Goal: Transaction & Acquisition: Book appointment/travel/reservation

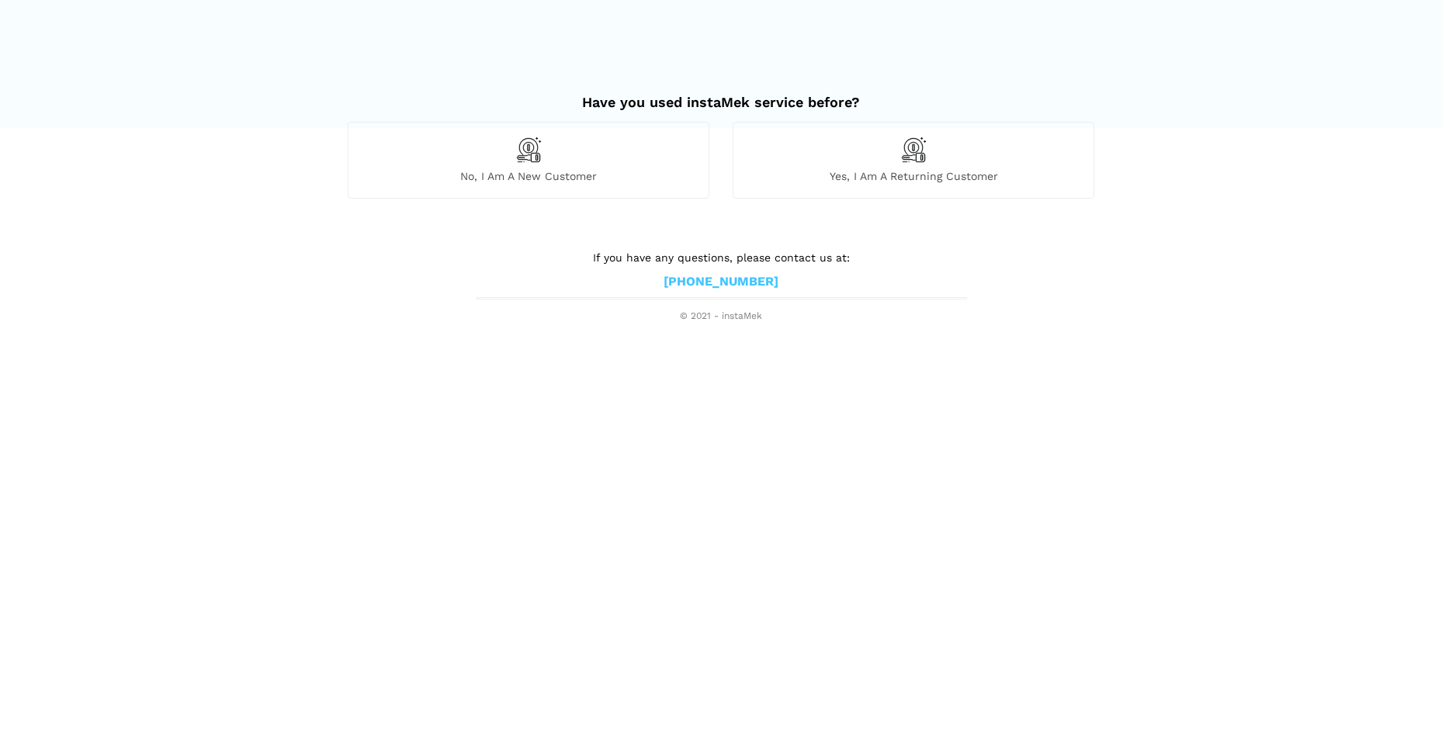
click at [533, 152] on img at bounding box center [528, 150] width 26 height 26
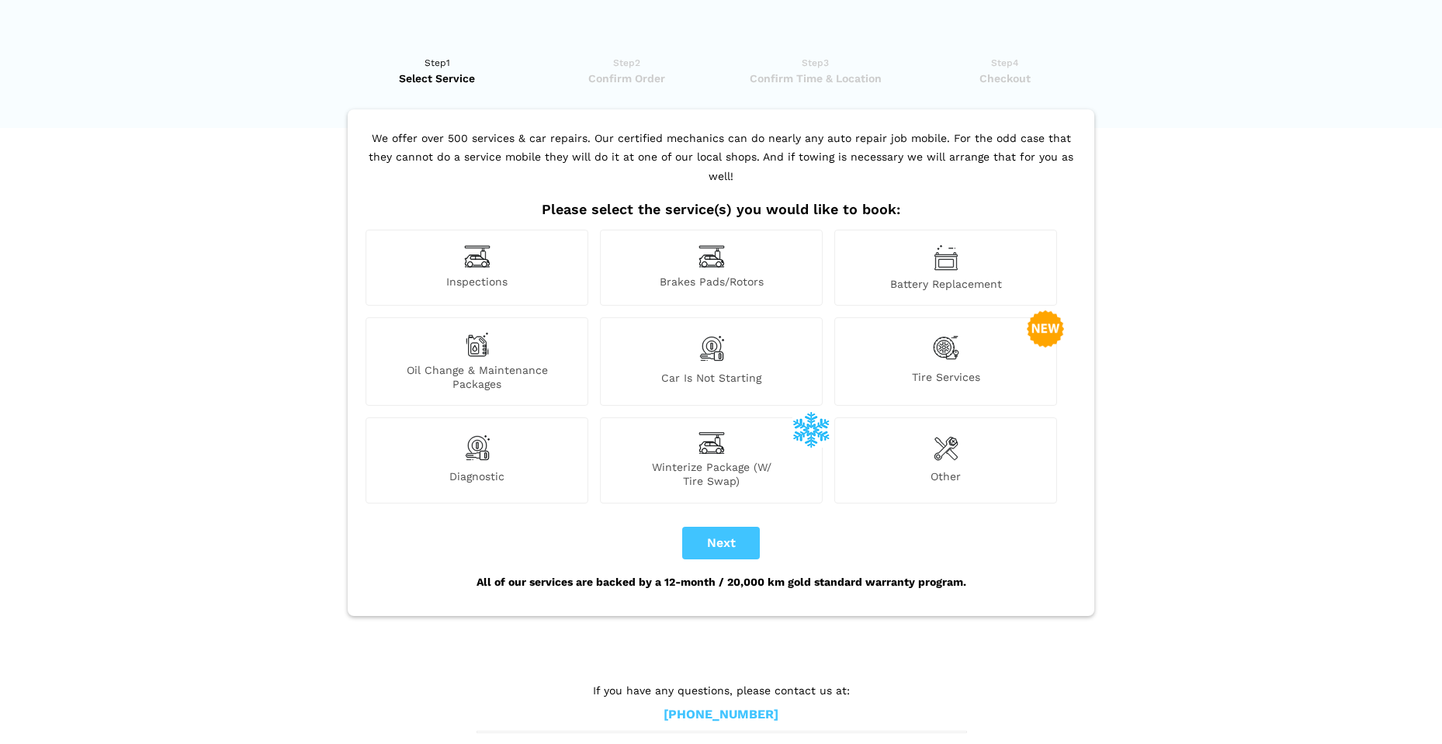
click at [480, 246] on img at bounding box center [477, 256] width 26 height 24
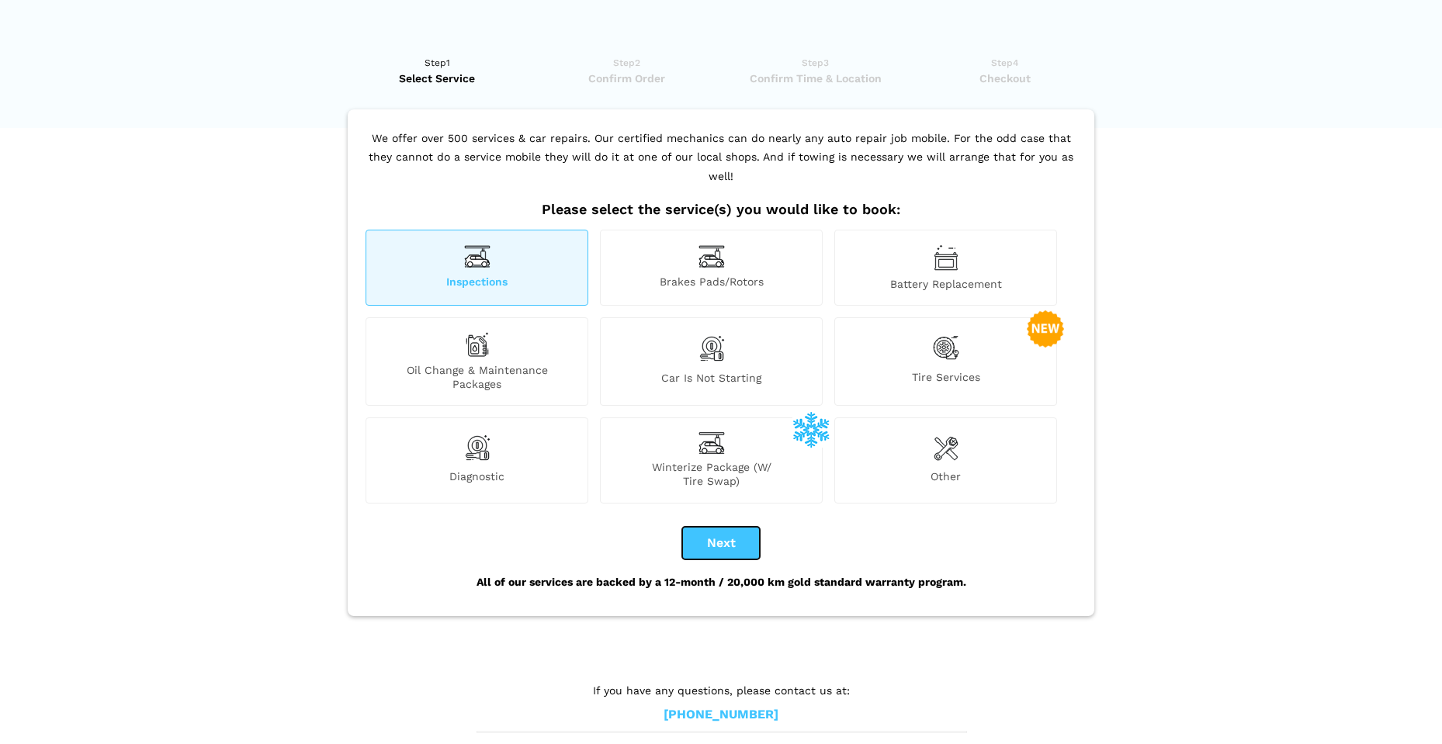
click at [733, 527] on button "Next" at bounding box center [721, 543] width 78 height 33
checkbox input "true"
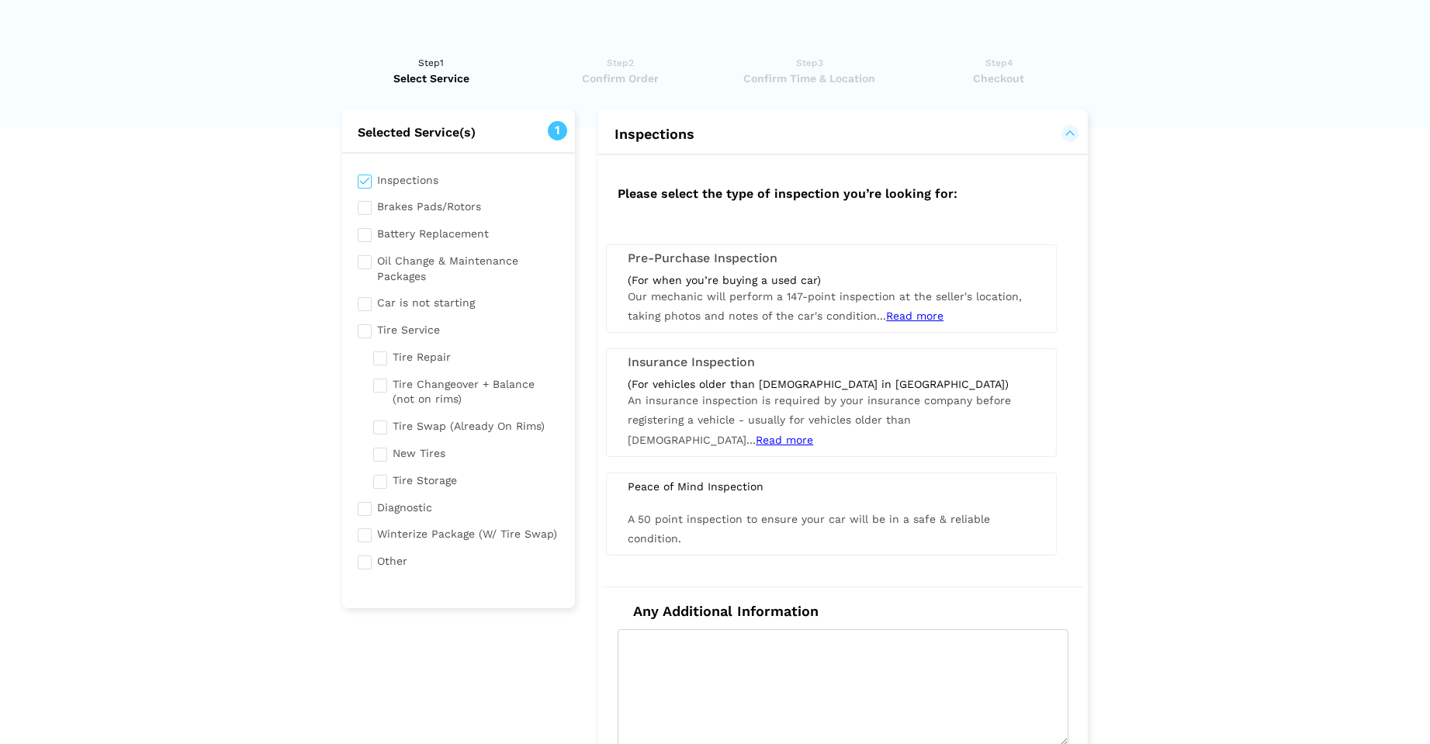
click at [910, 317] on span "Read more" at bounding box center [914, 316] width 57 height 12
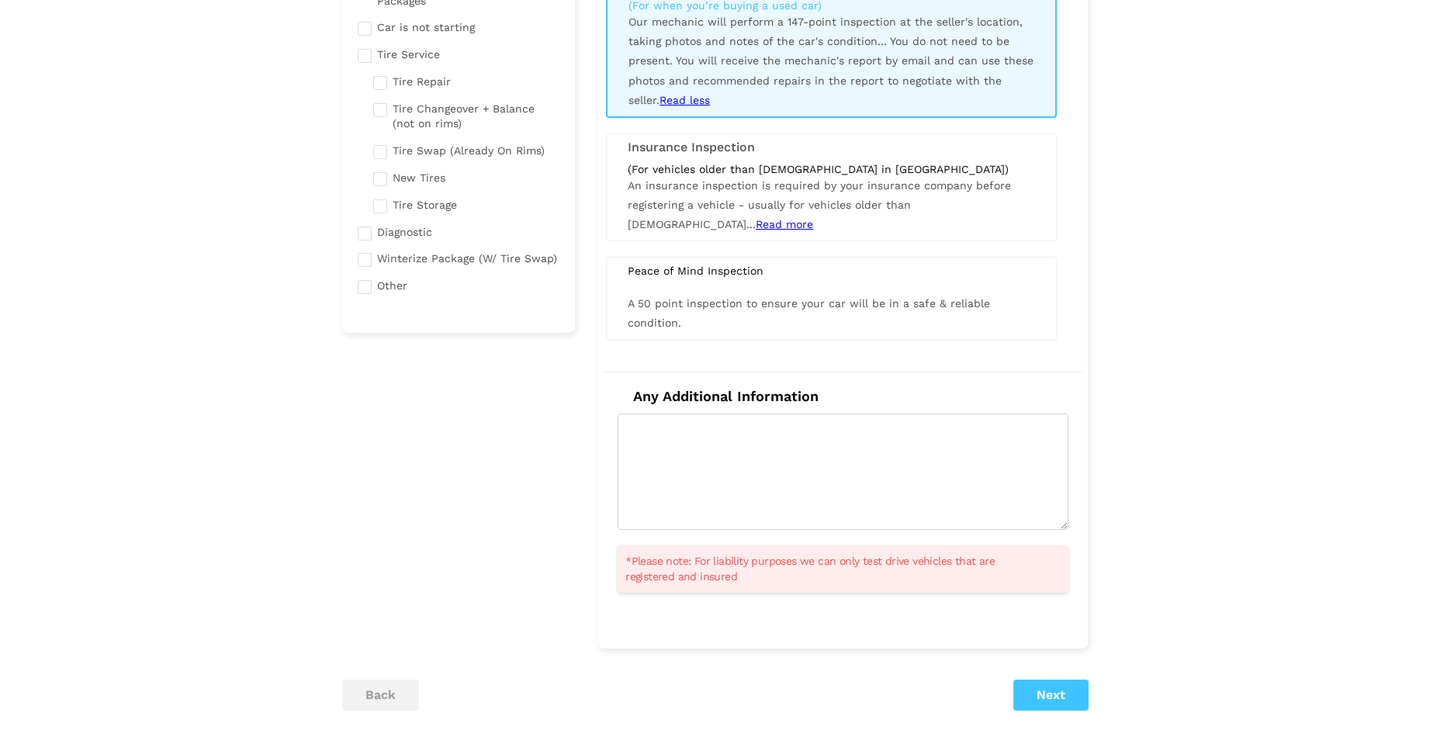
scroll to position [310, 0]
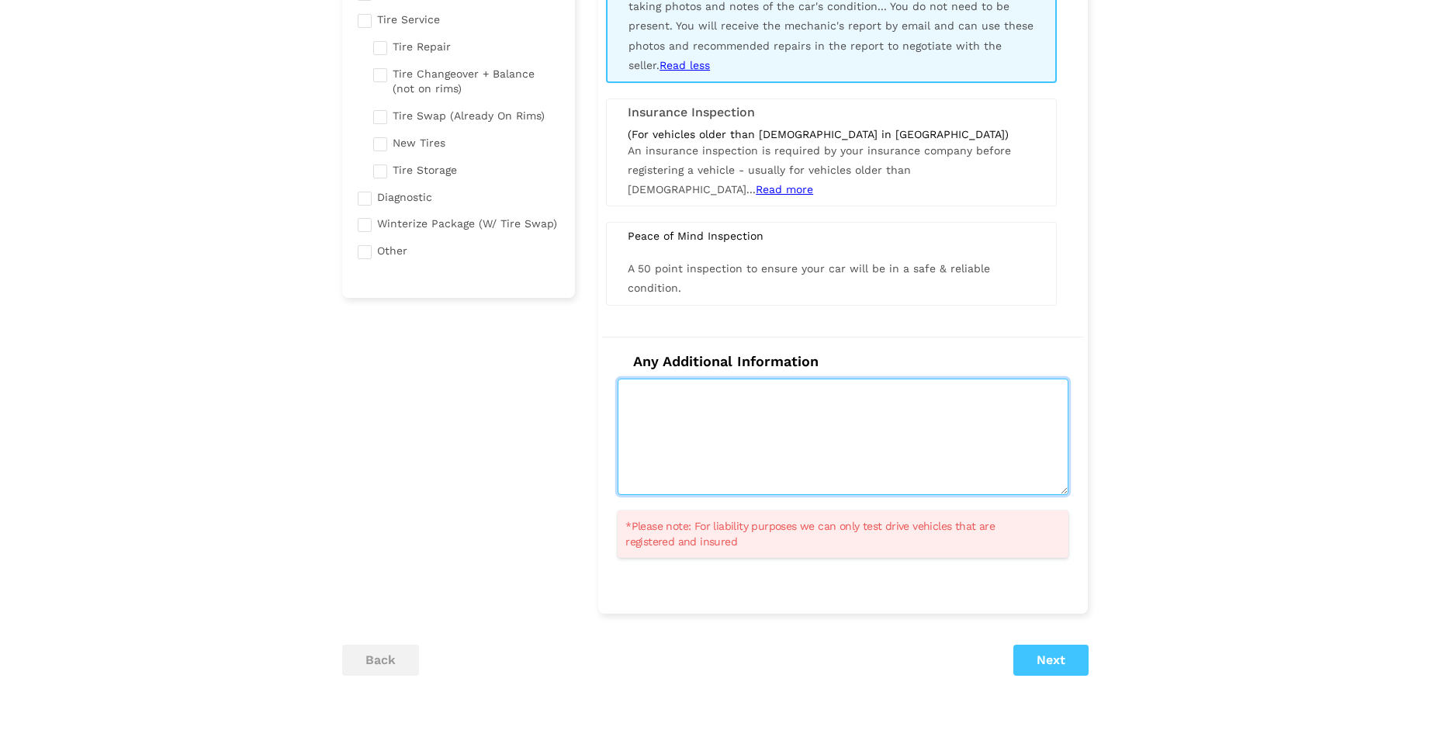
click at [826, 394] on textarea at bounding box center [843, 437] width 451 height 116
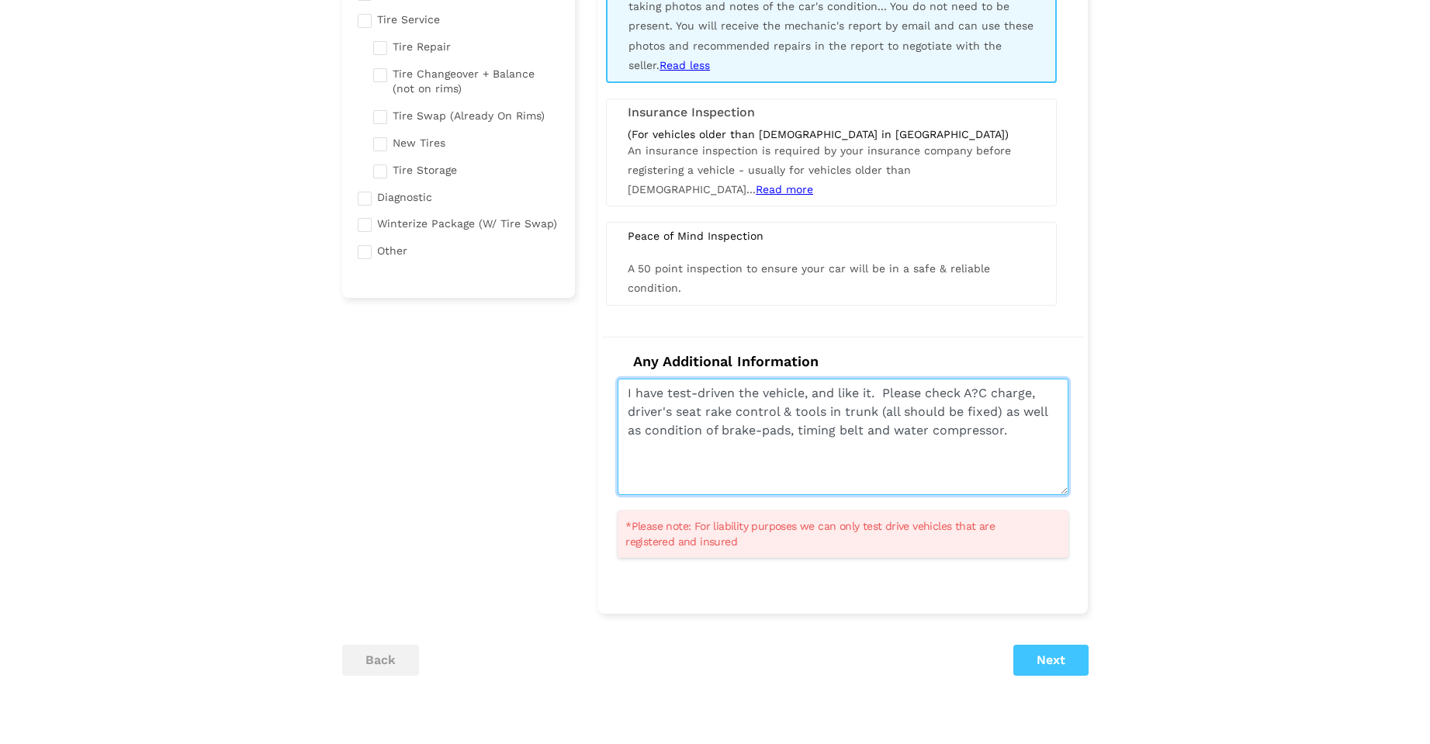
type textarea "I have test-driven the vehicle, and like it. Please check A?C charge, driver's …"
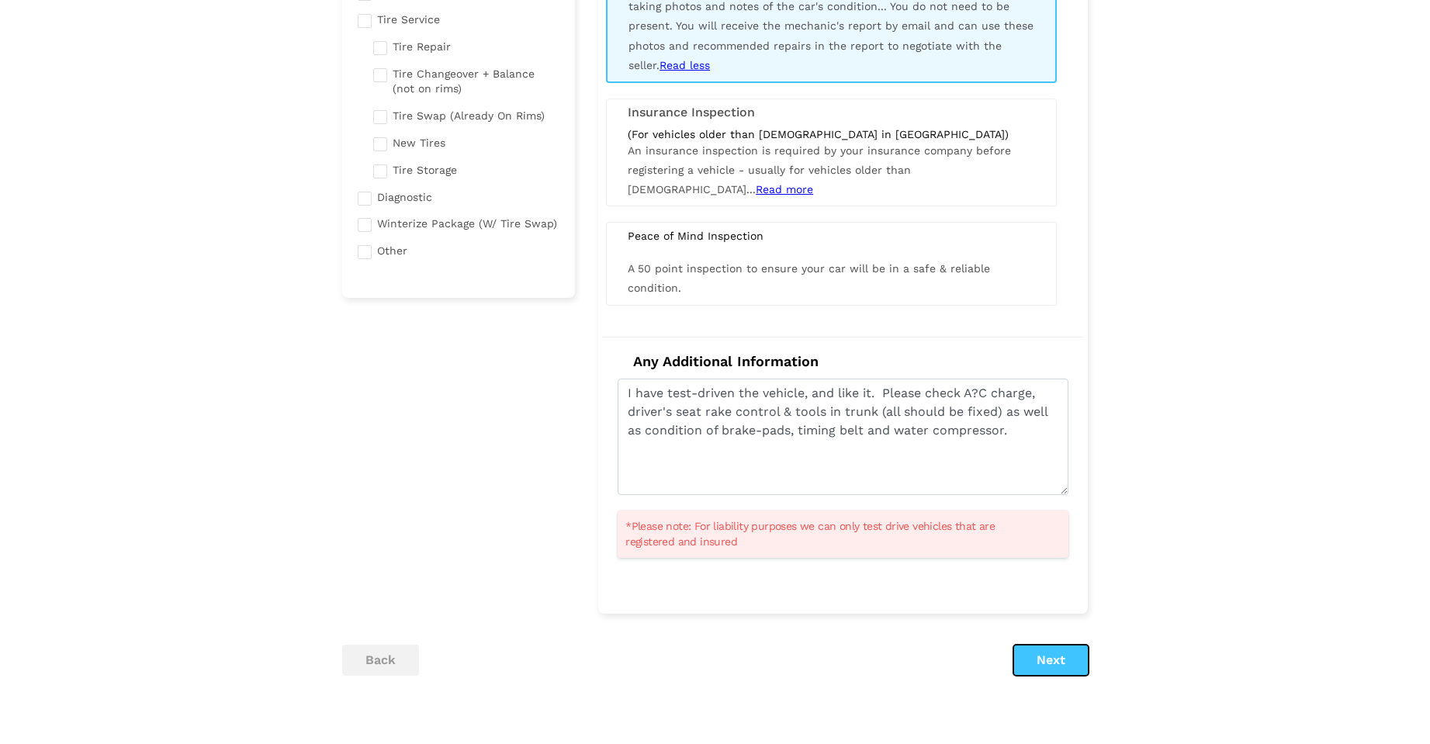
click at [1062, 660] on button "Next" at bounding box center [1050, 660] width 75 height 31
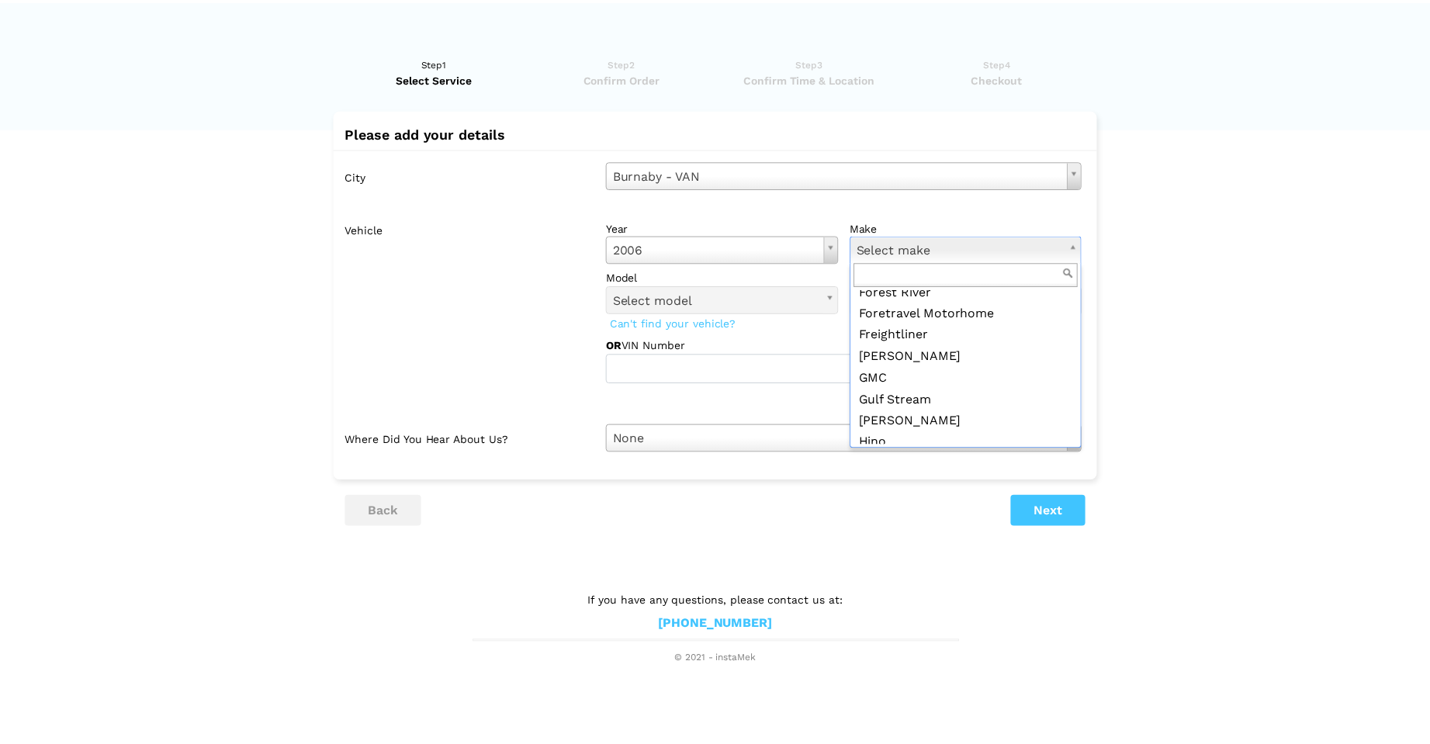
scroll to position [776, 0]
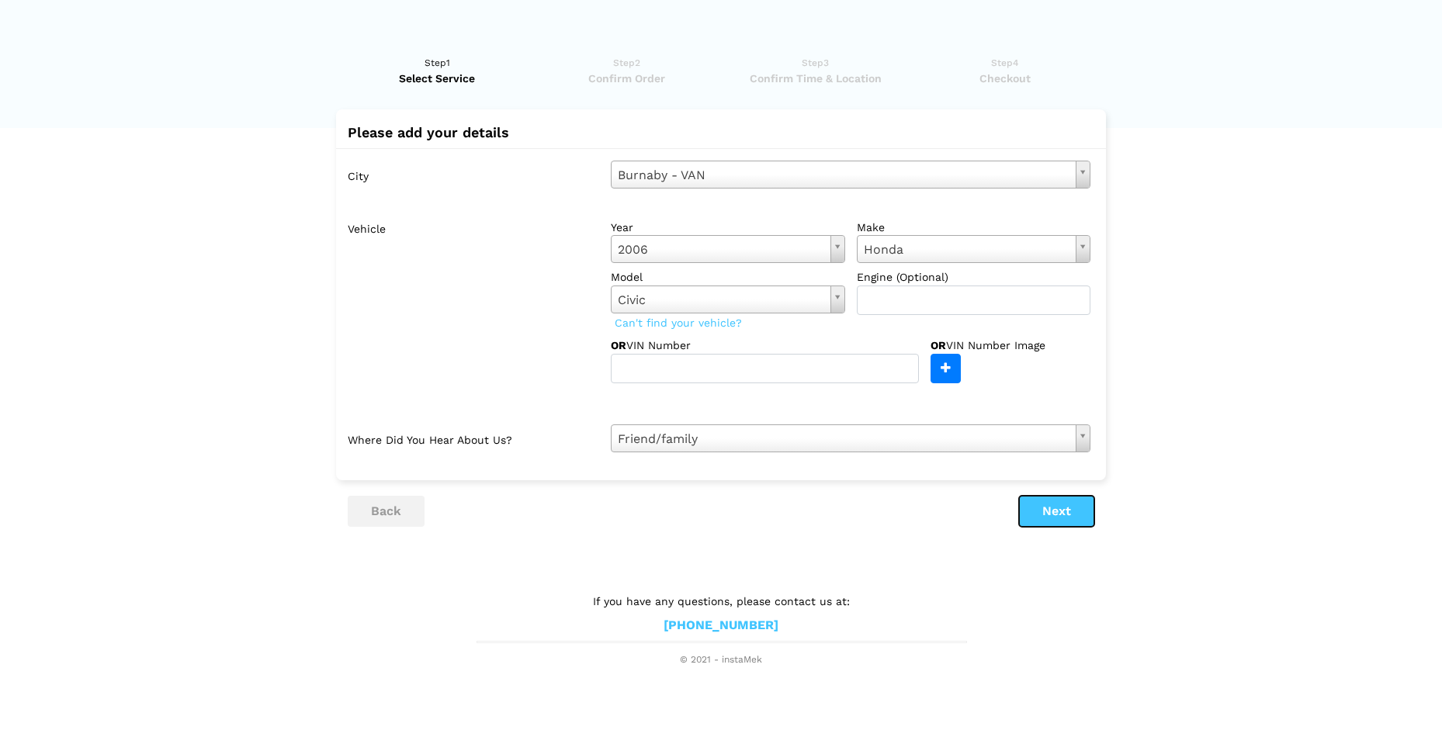
click at [1051, 511] on button "Next" at bounding box center [1056, 511] width 75 height 31
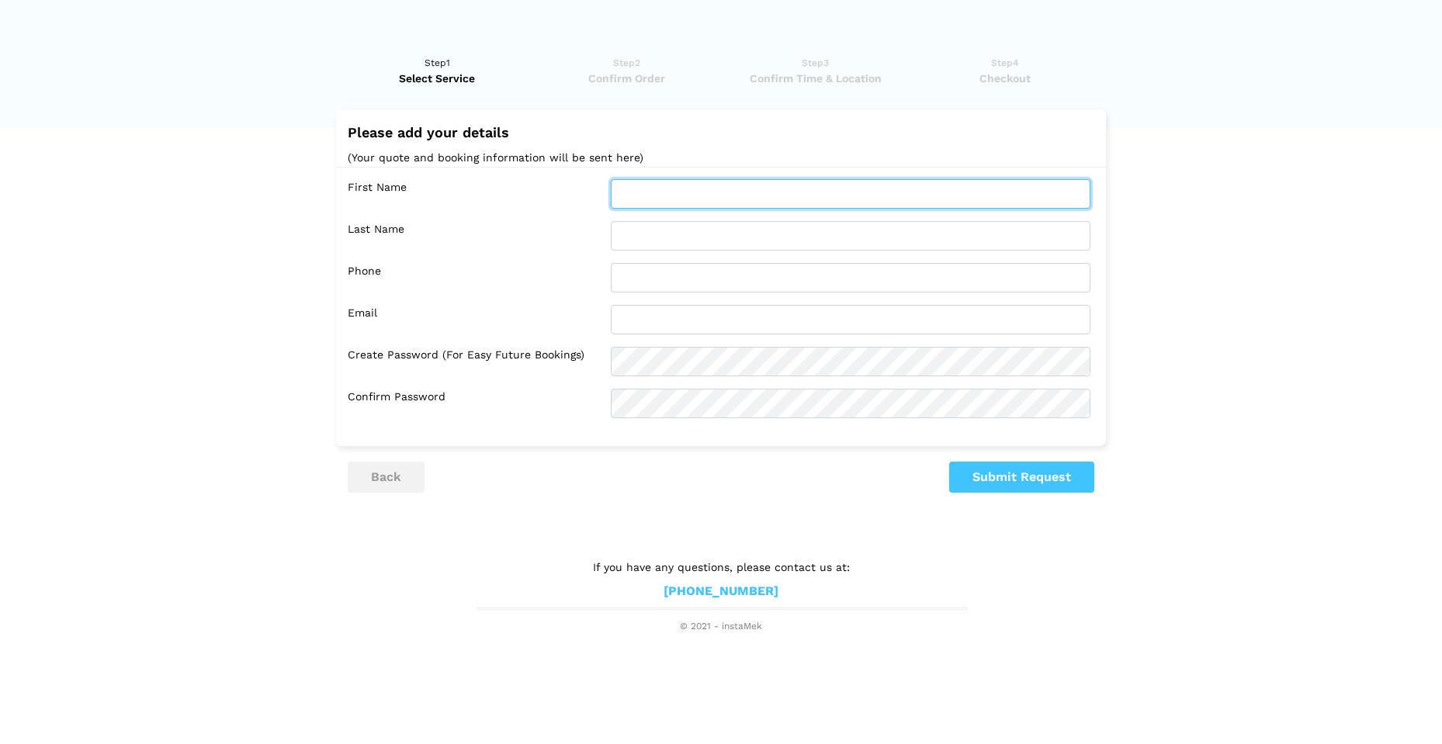
click at [705, 192] on input "text" at bounding box center [851, 193] width 480 height 29
type input "[PERSON_NAME]"
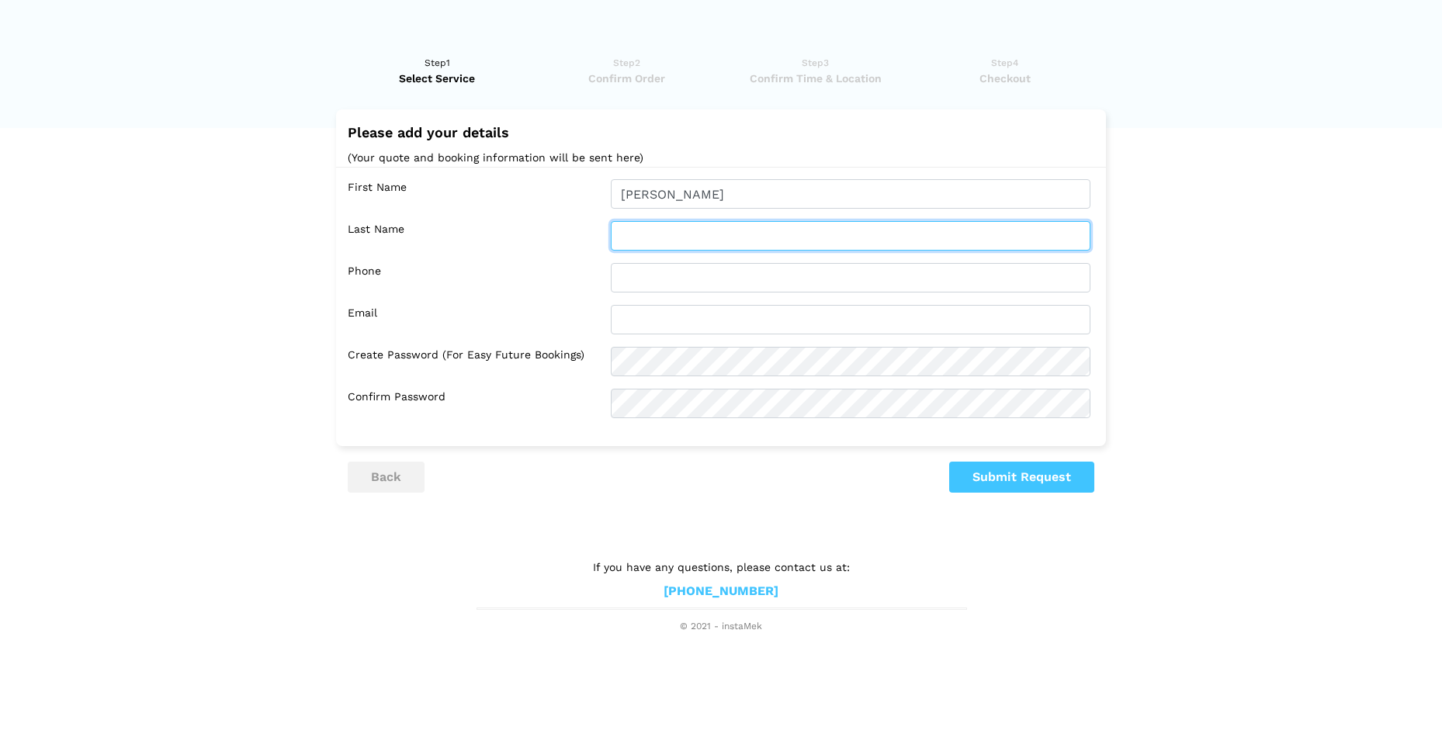
type input "[PERSON_NAME]"
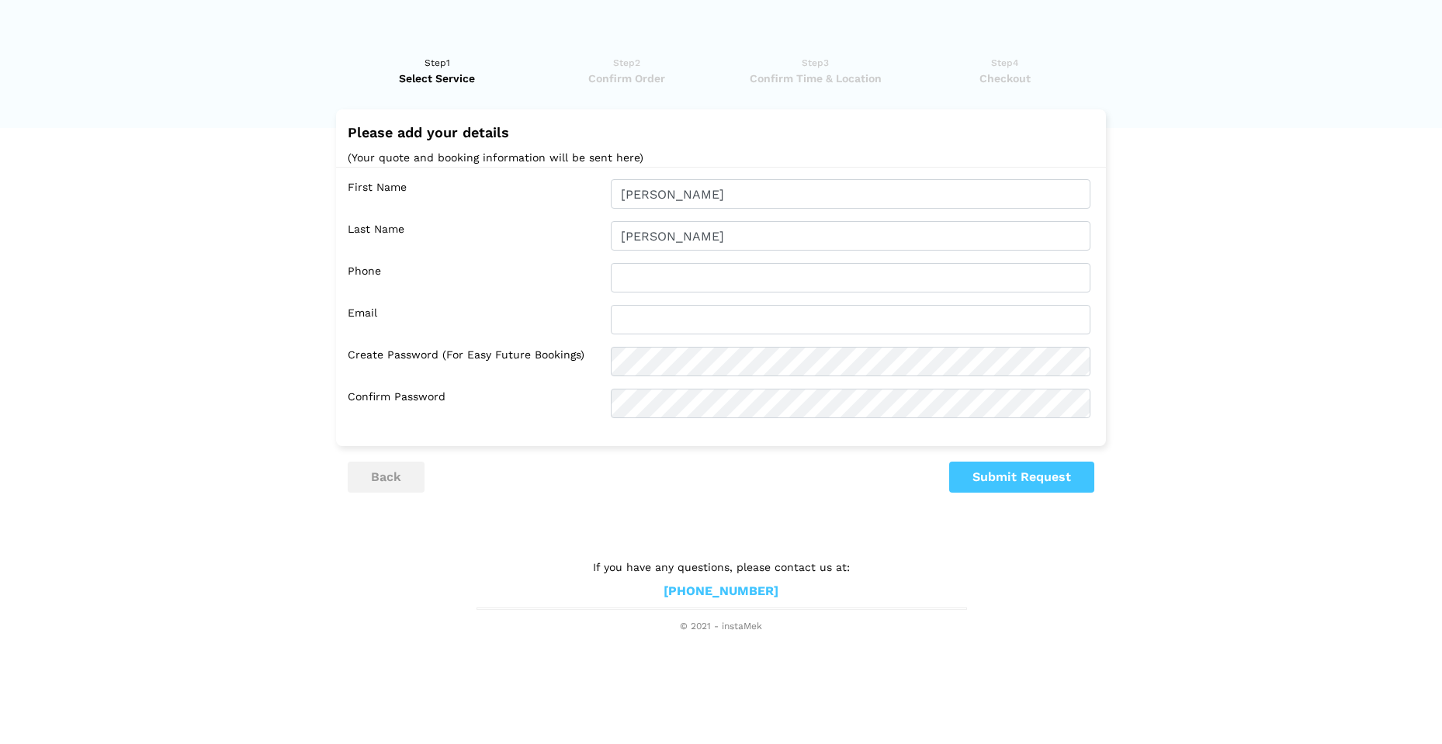
type input "6043061611"
type input "[EMAIL_ADDRESS][DOMAIN_NAME]"
click at [996, 476] on button "Submit Request" at bounding box center [1021, 477] width 145 height 31
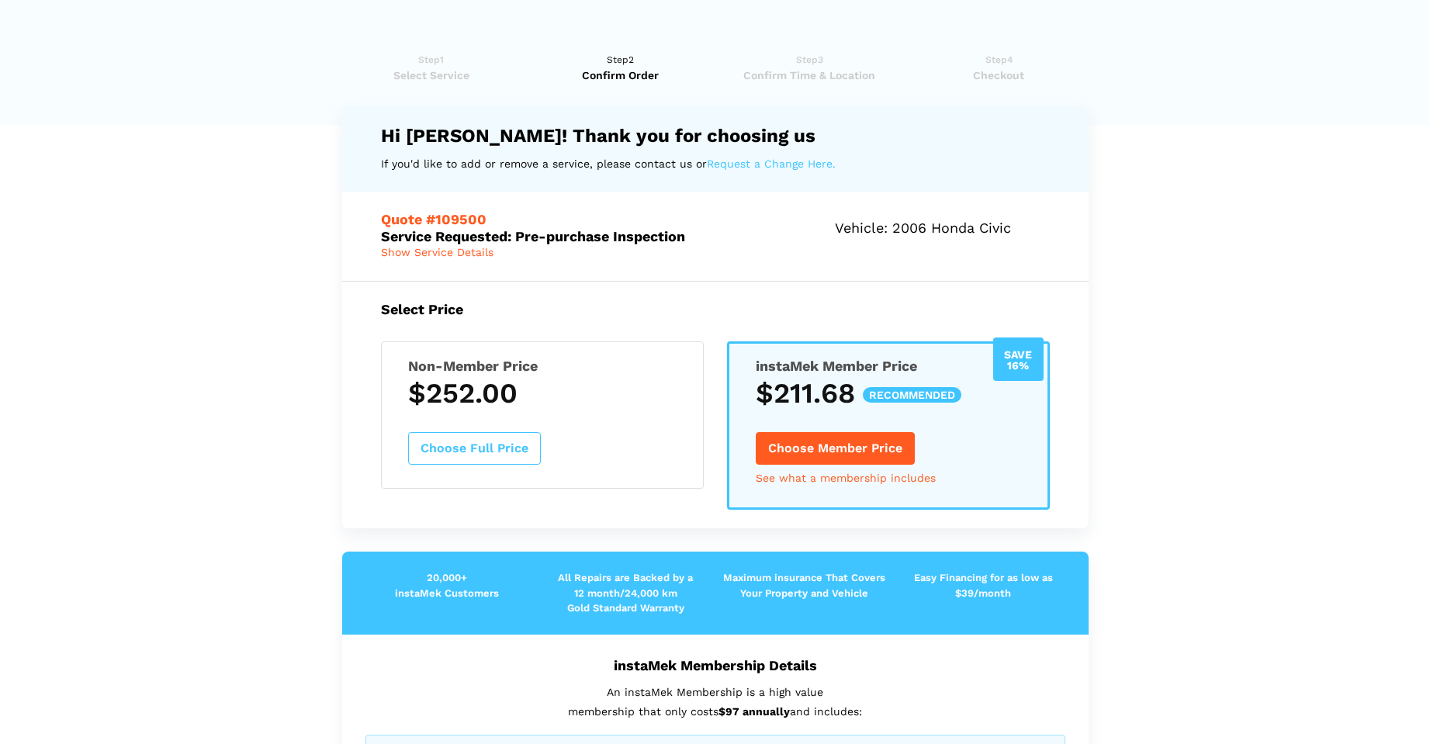
scroll to position [0, 0]
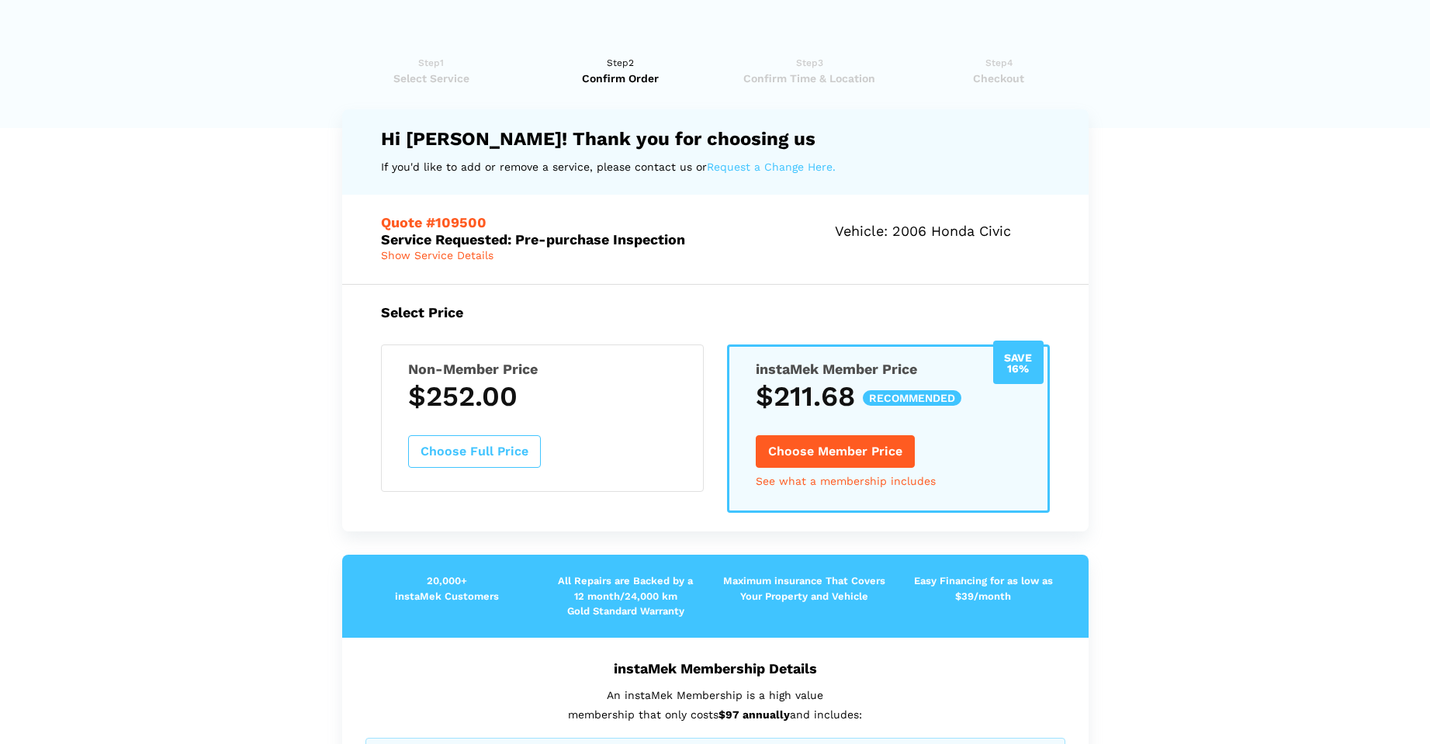
click at [503, 452] on button "Choose Full Price" at bounding box center [474, 451] width 133 height 33
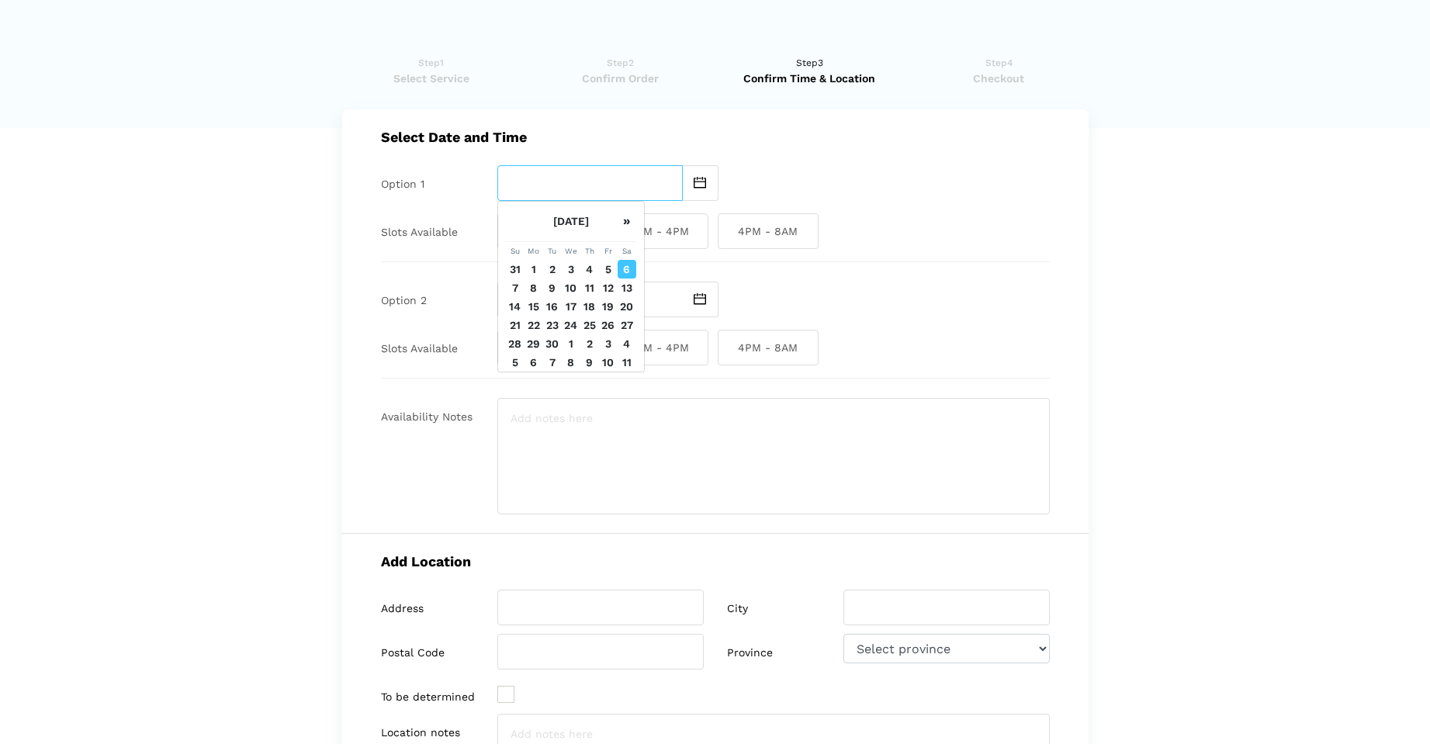
click at [548, 185] on input "text" at bounding box center [589, 183] width 185 height 36
click at [515, 297] on td "7" at bounding box center [515, 288] width 19 height 19
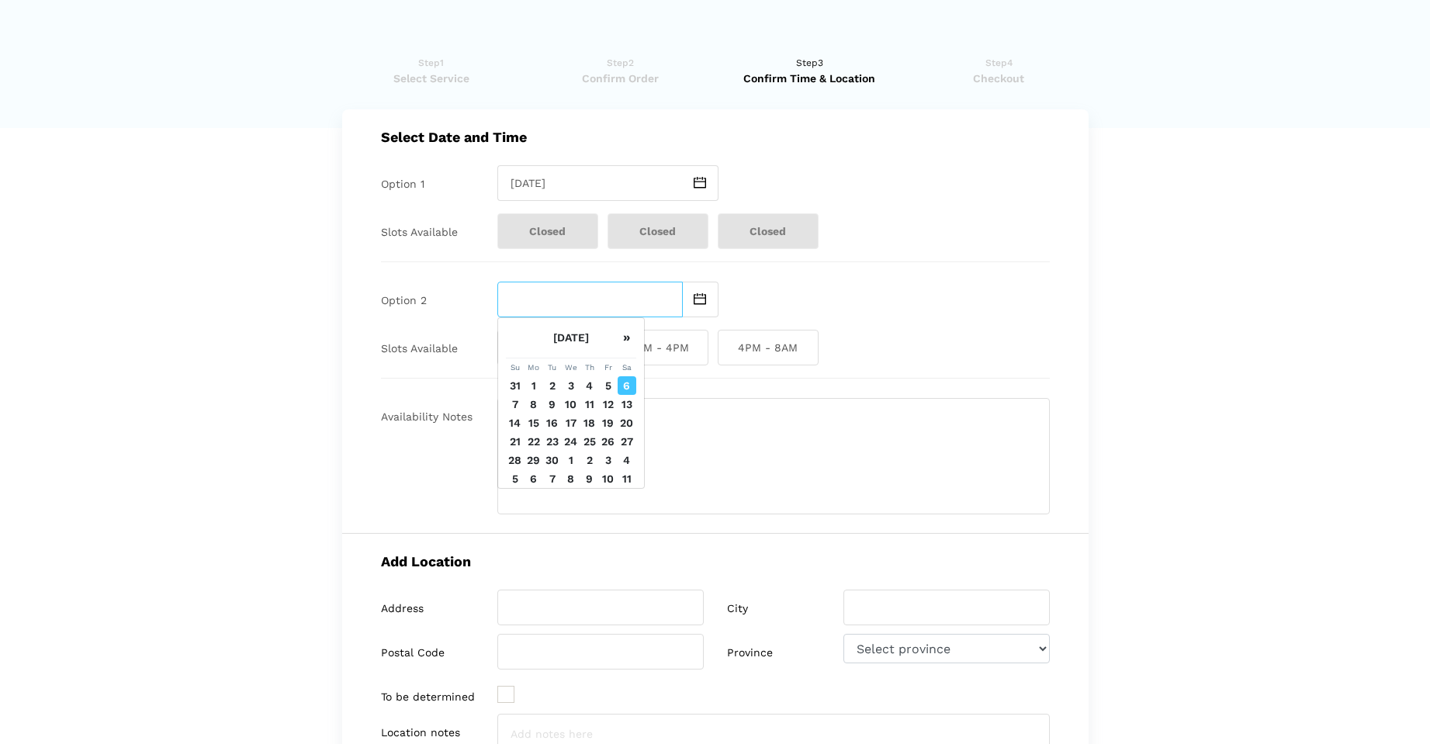
click at [572, 294] on input "text" at bounding box center [589, 300] width 185 height 36
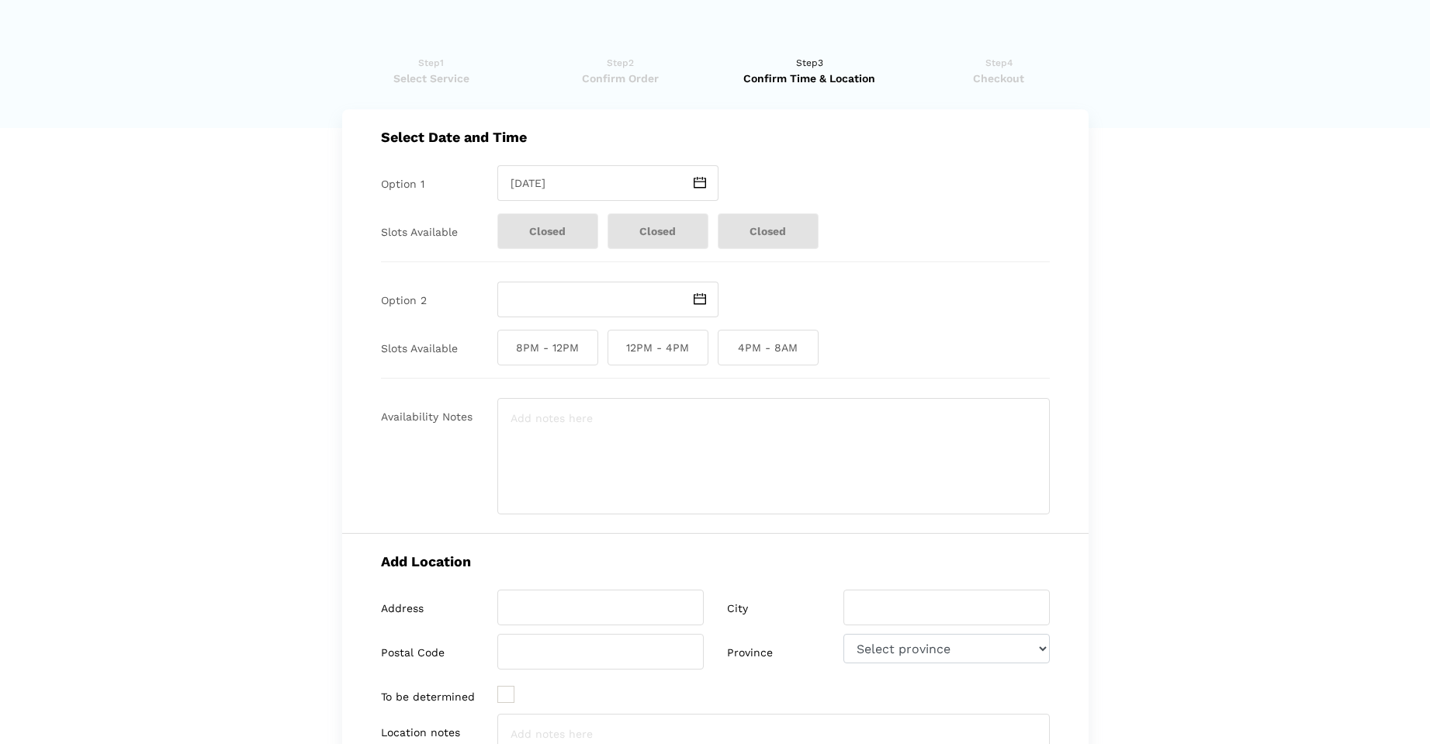
click at [702, 185] on img at bounding box center [700, 183] width 12 height 12
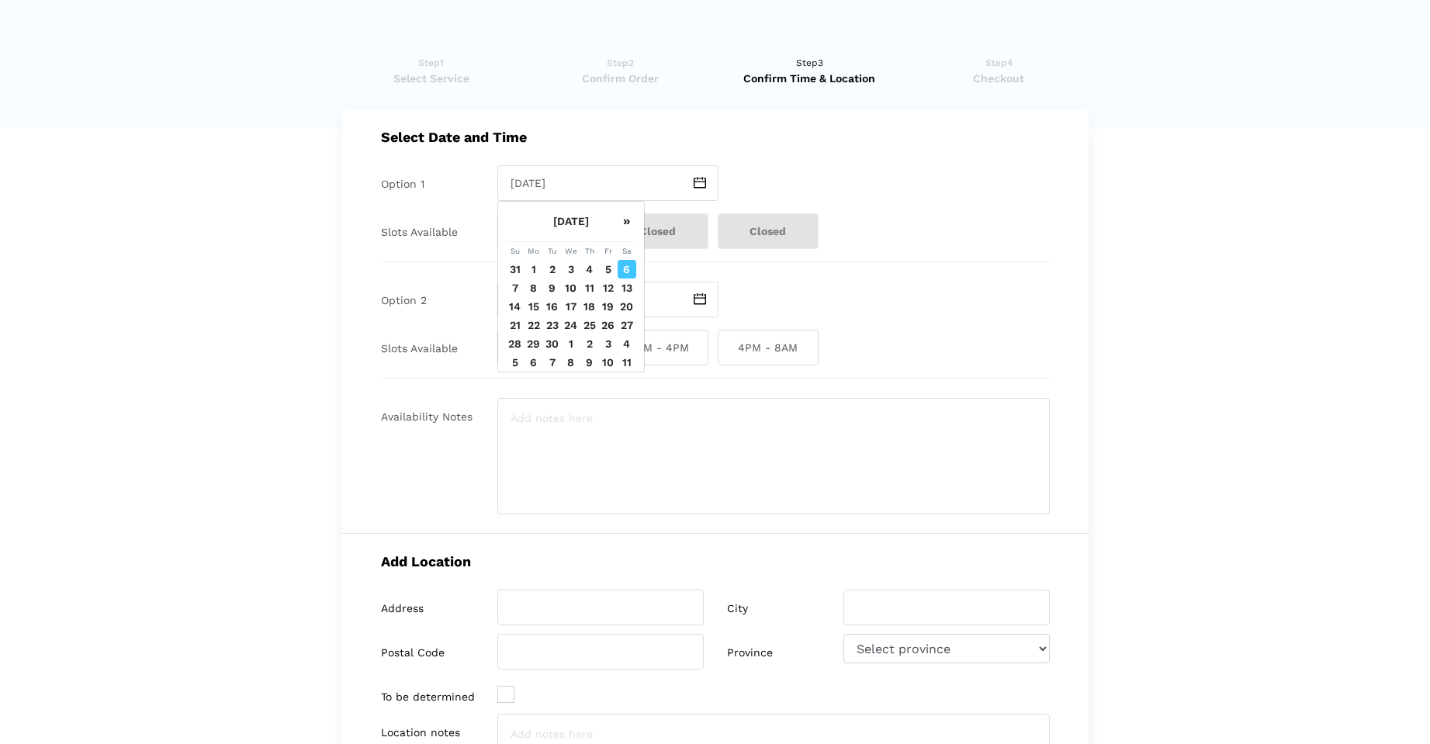
click at [627, 279] on td "6" at bounding box center [627, 269] width 19 height 19
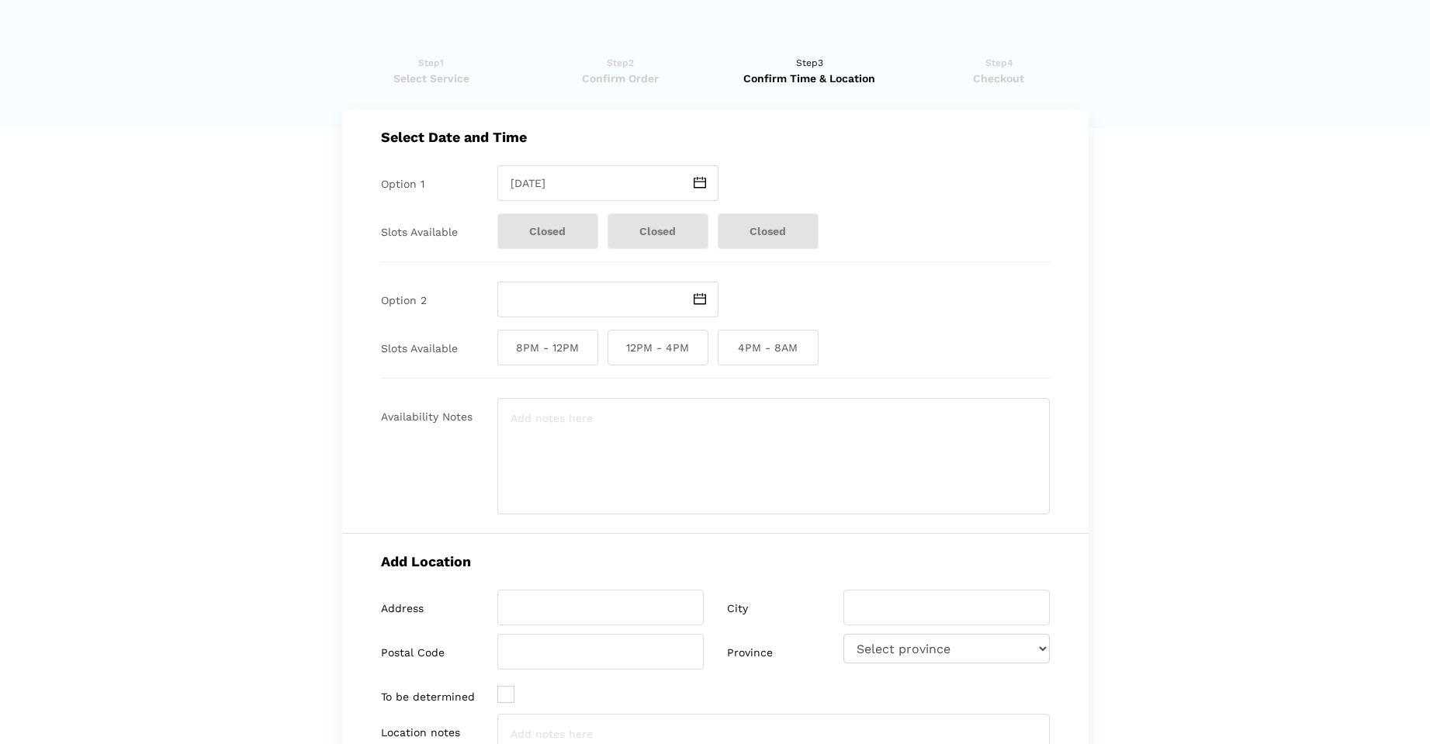
click at [698, 187] on img at bounding box center [700, 183] width 12 height 12
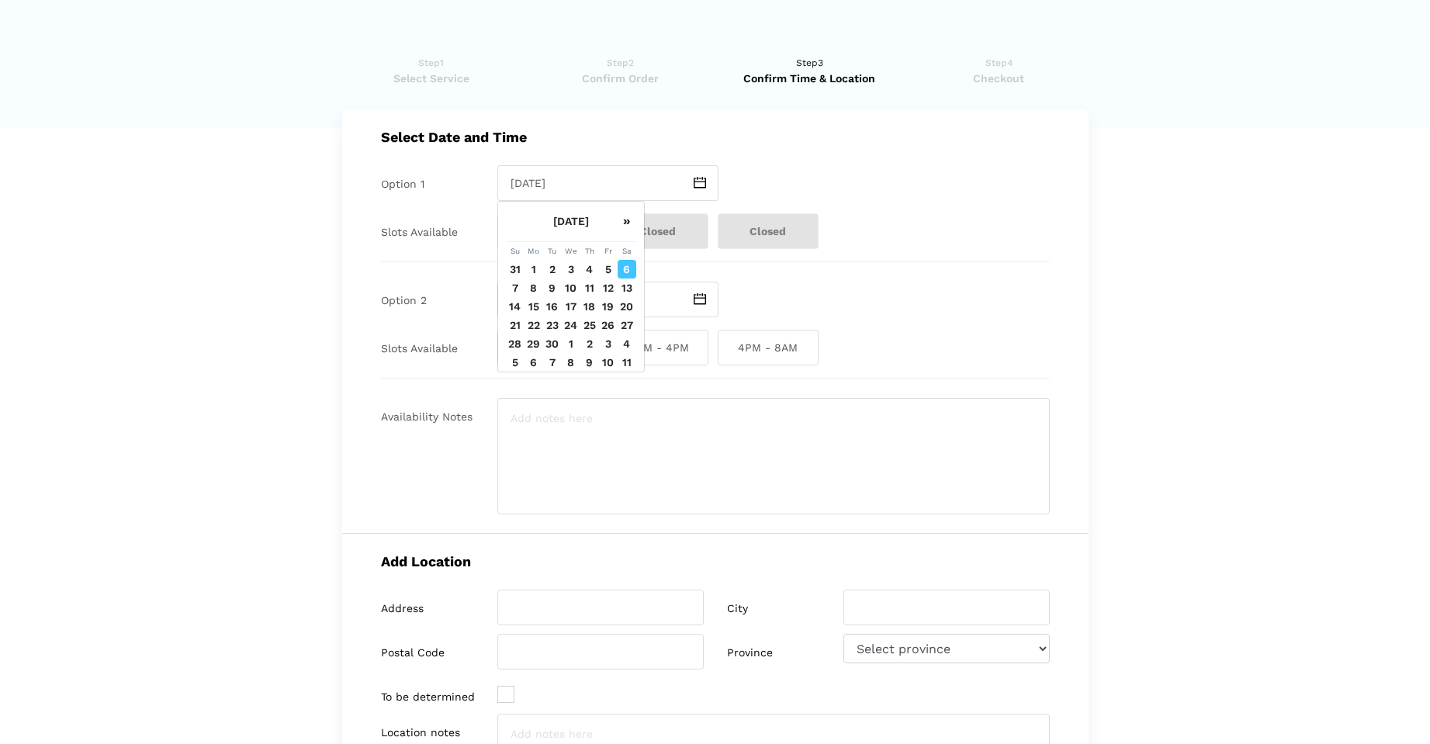
click at [535, 297] on td "8" at bounding box center [534, 288] width 19 height 19
type input "[DATE]"
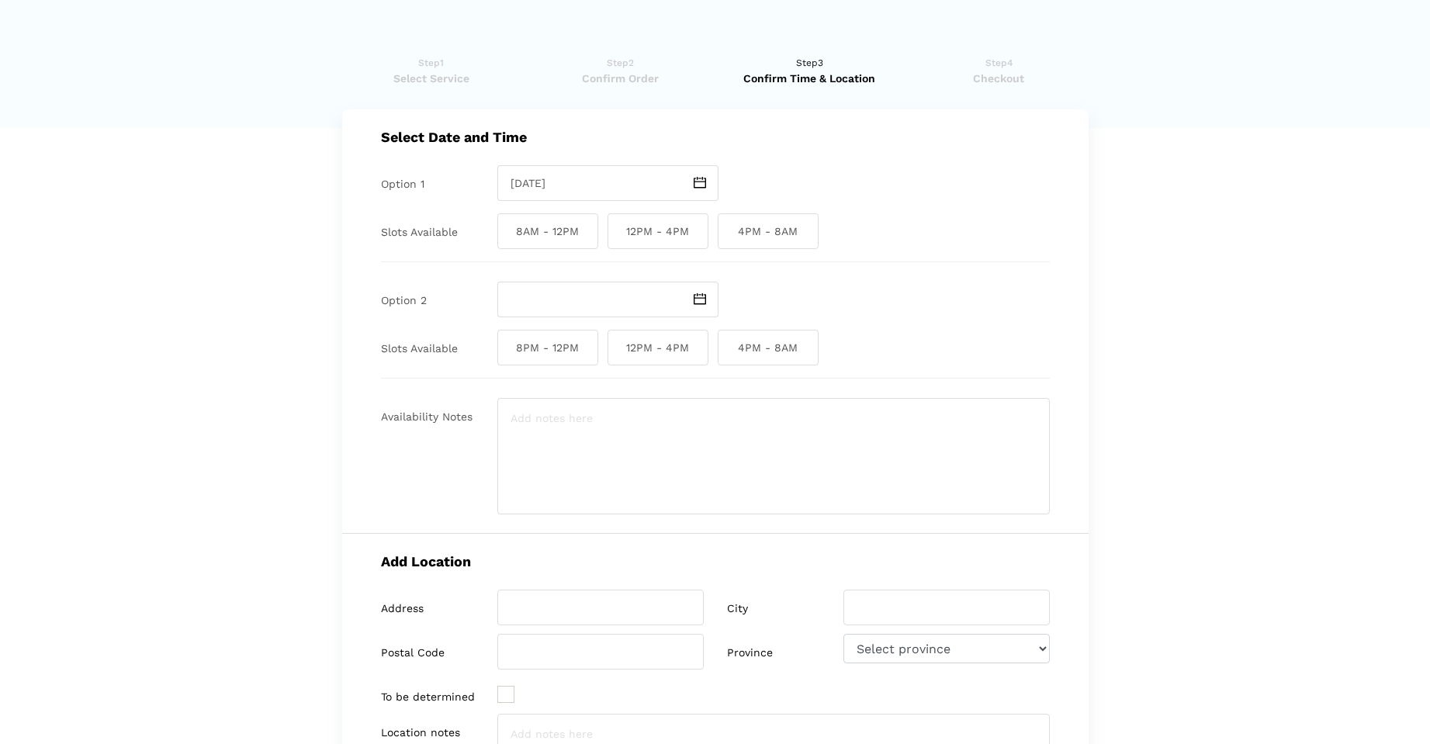
click at [696, 299] on img at bounding box center [700, 299] width 12 height 12
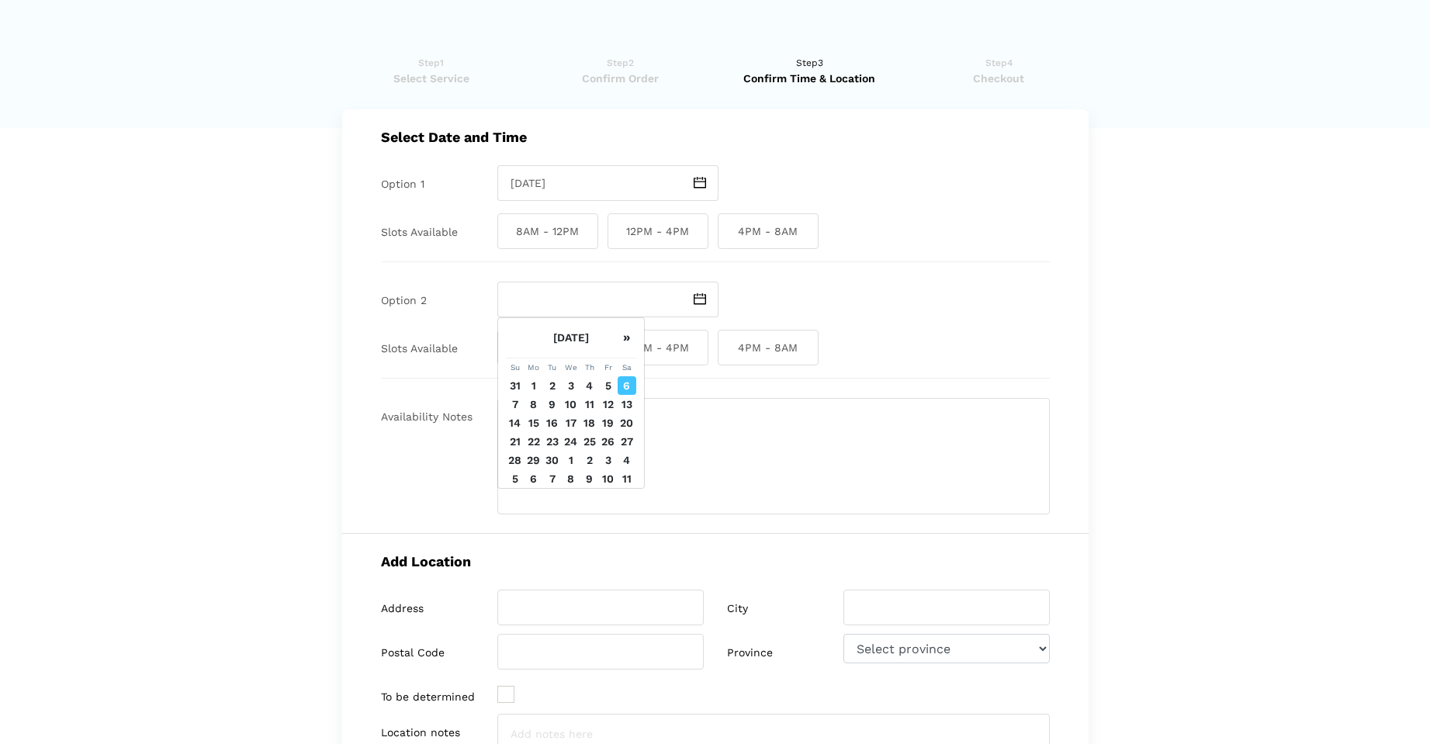
click at [553, 414] on td "9" at bounding box center [552, 404] width 19 height 19
type input "[DATE]"
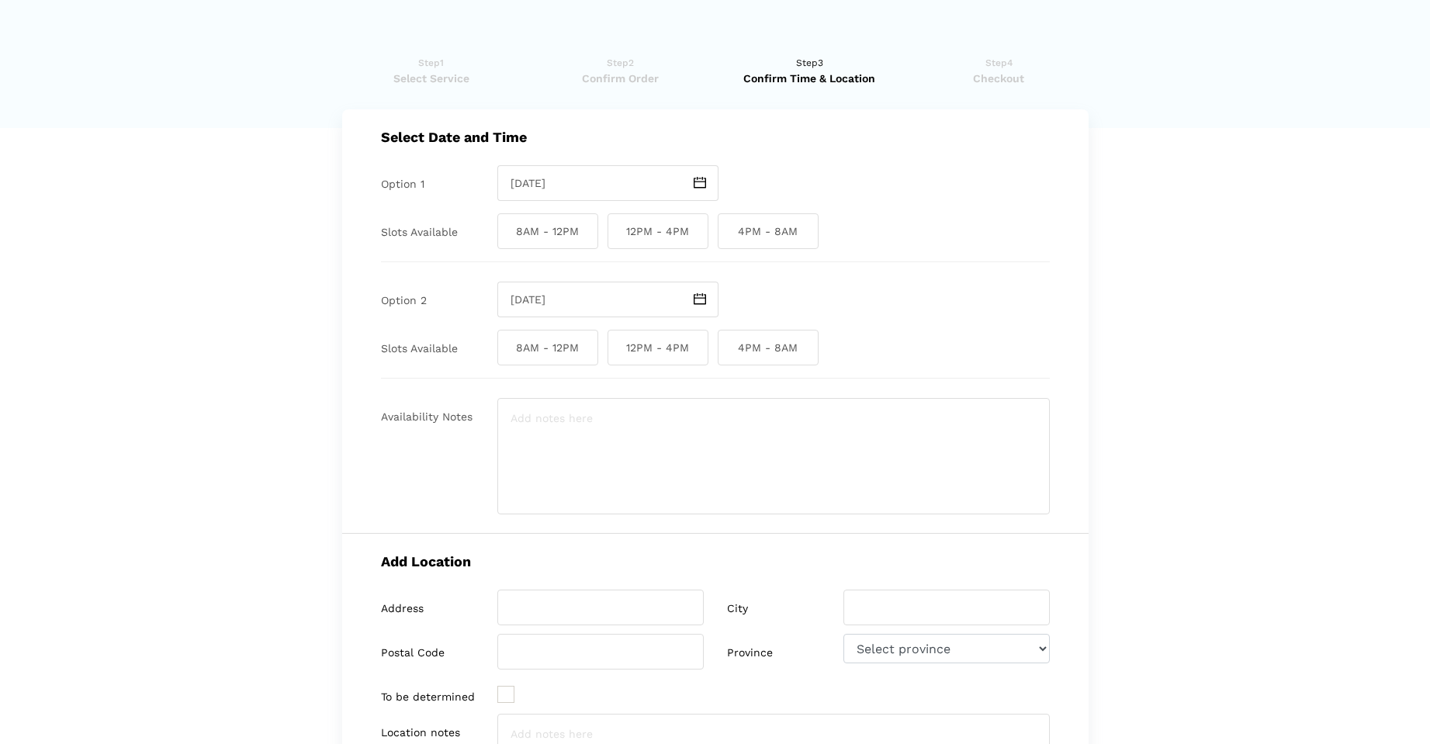
click at [637, 232] on span "12PM - 4PM" at bounding box center [658, 231] width 101 height 36
click at [618, 232] on input "12PM - 4PM" at bounding box center [613, 231] width 10 height 36
checkbox input "true"
click at [573, 234] on span "8AM - 12PM" at bounding box center [547, 231] width 101 height 36
click at [508, 234] on input "8AM - 12PM" at bounding box center [502, 231] width 10 height 36
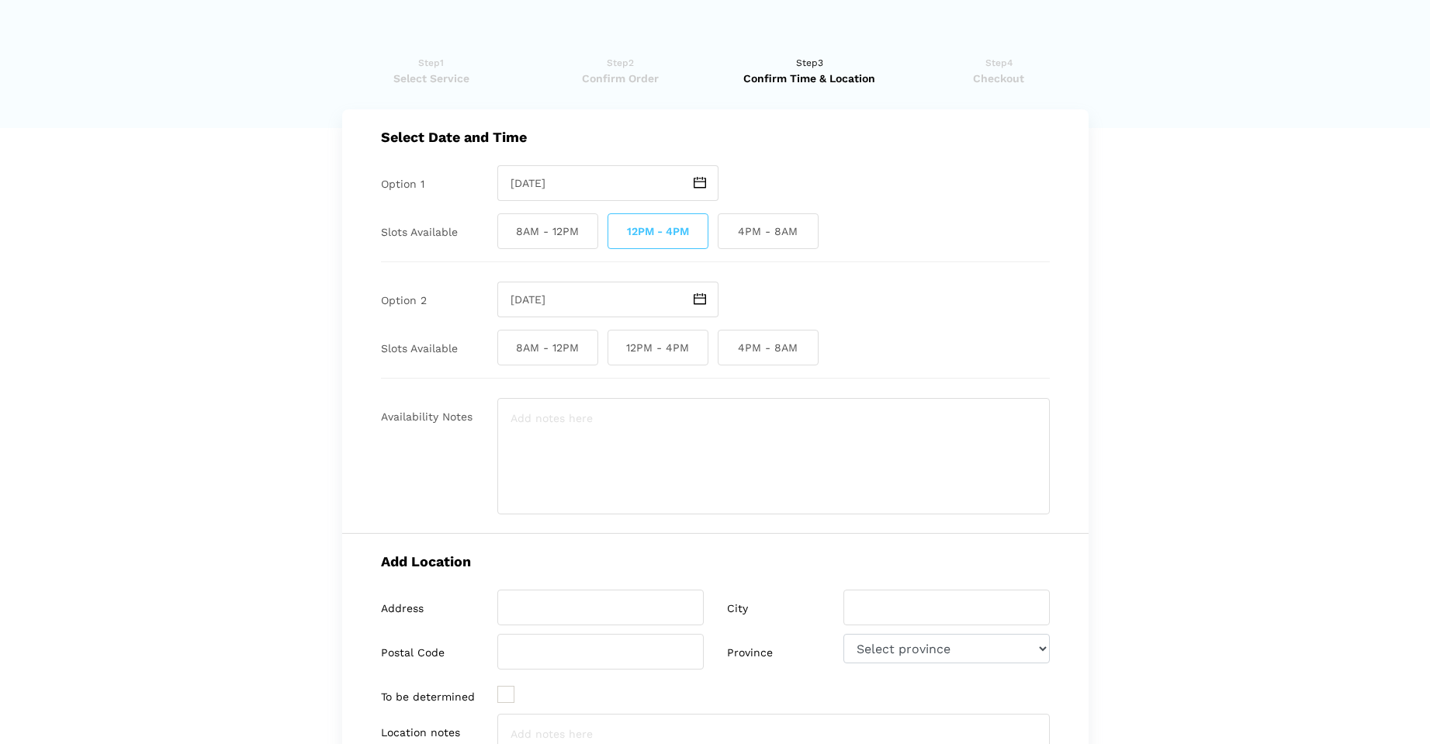
checkbox input "true"
click at [560, 344] on span "8AM - 12PM" at bounding box center [547, 348] width 101 height 36
click at [508, 344] on input "8AM - 12PM" at bounding box center [502, 348] width 10 height 36
checkbox input "true"
click at [641, 348] on span "12PM - 4PM" at bounding box center [658, 348] width 101 height 36
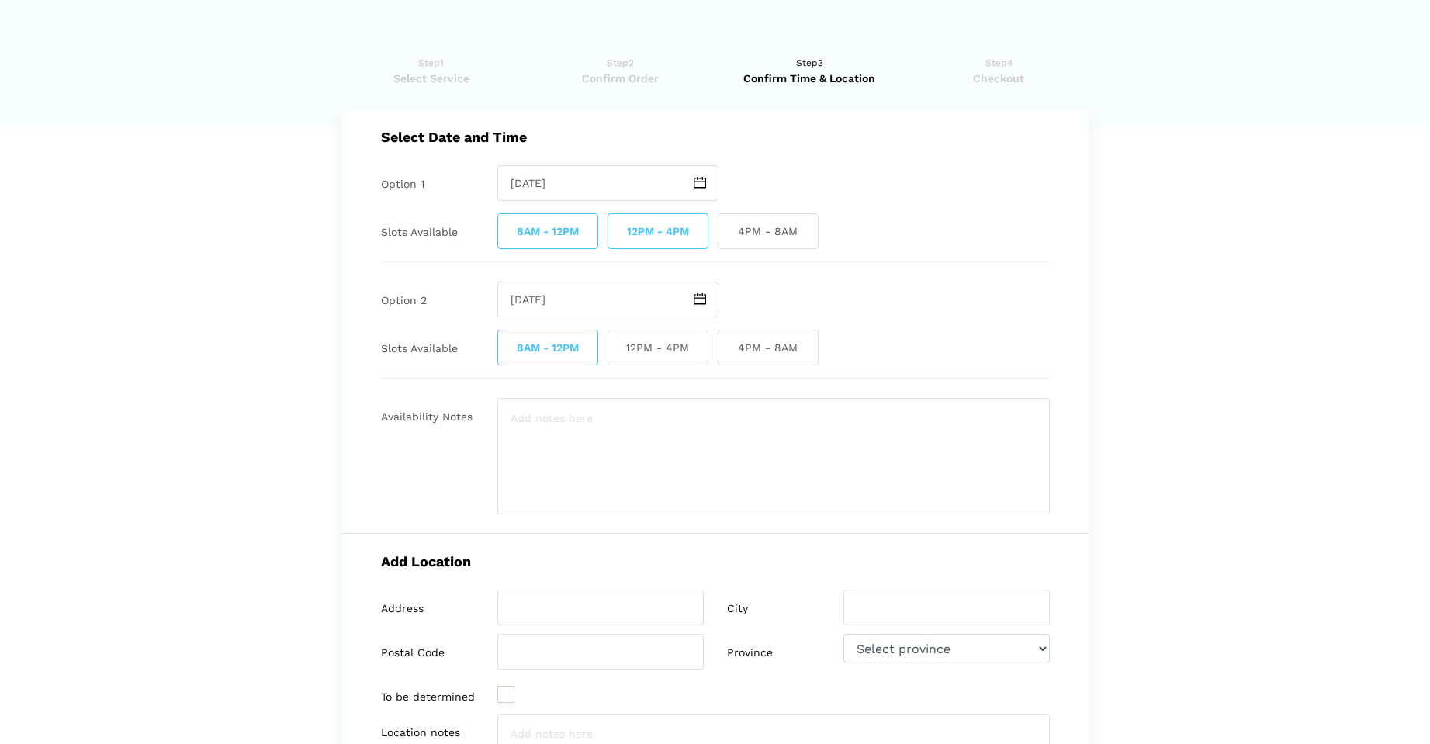
click at [618, 348] on input "12PM - 4PM" at bounding box center [613, 348] width 10 height 36
checkbox input "true"
click at [598, 415] on textarea at bounding box center [773, 456] width 553 height 116
type textarea "Alpha Auto Access is open 10 to 5 weekdays & Saturdays and 11 to 4 [DATE]"
click at [585, 599] on input "search" at bounding box center [600, 608] width 206 height 36
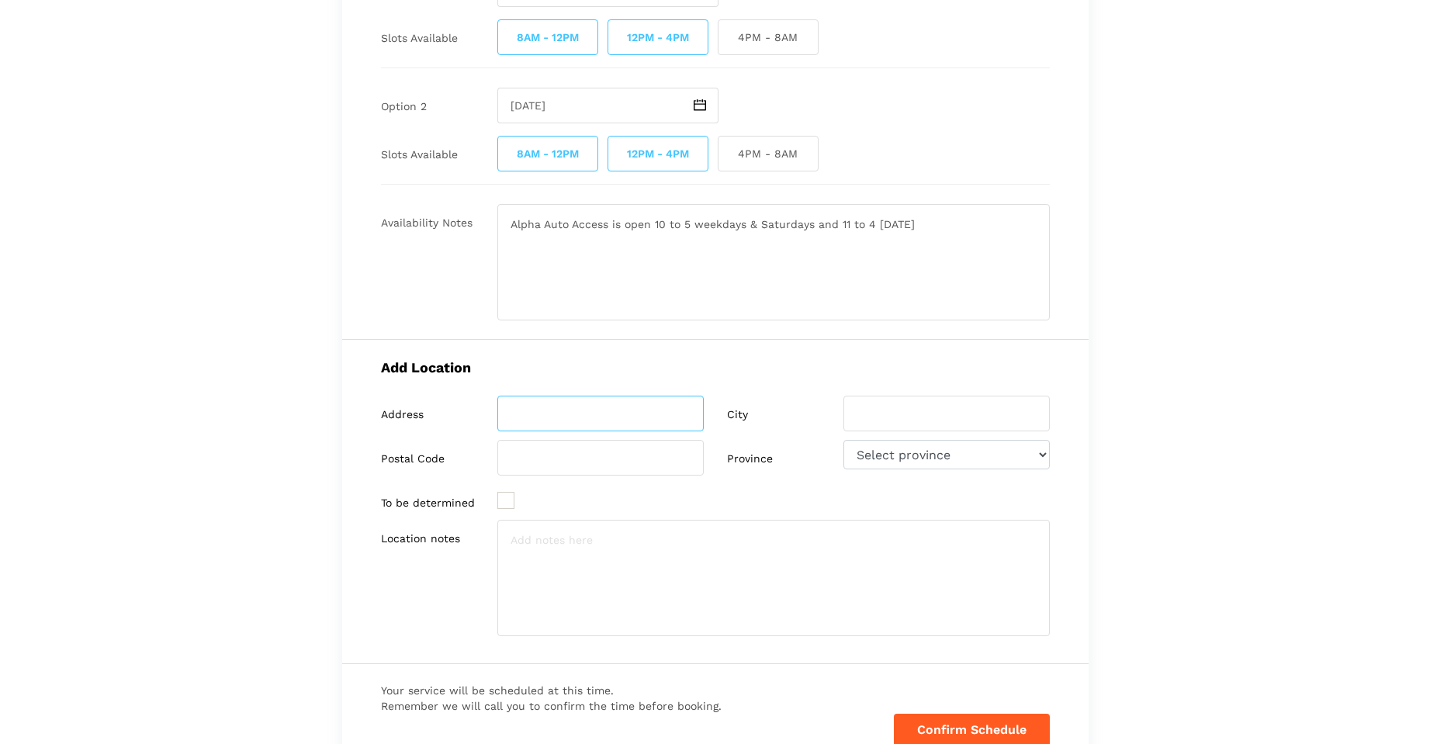
scroll to position [233, 0]
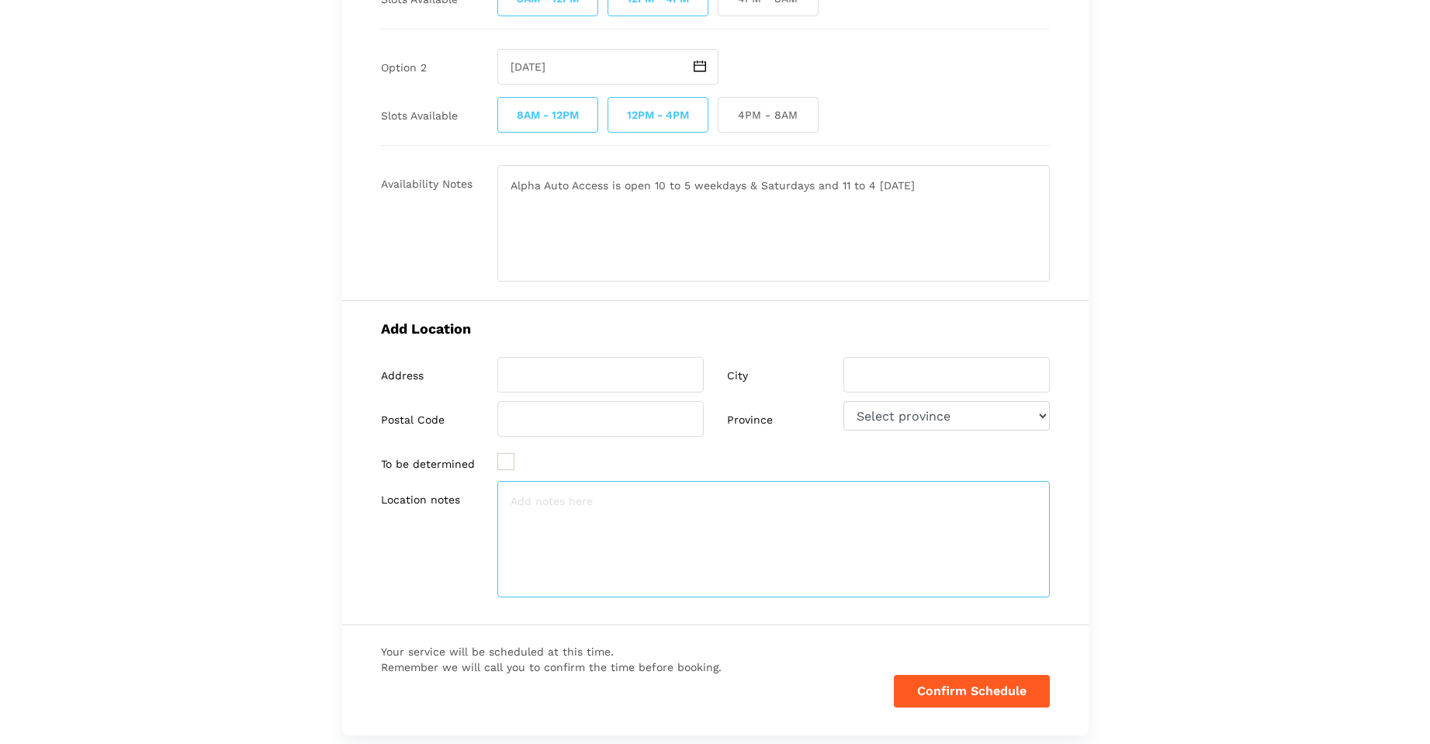
click at [558, 504] on textarea at bounding box center [773, 539] width 553 height 116
paste textarea "Alpha Auto Access [STREET_ADDRESS]"
drag, startPoint x: 588, startPoint y: 516, endPoint x: 512, endPoint y: 521, distance: 76.2
click at [512, 521] on textarea "Alpha Auto Access [STREET_ADDRESS]" at bounding box center [773, 539] width 553 height 116
type textarea "Alpha Auto Access [STREET_ADDRESS]"
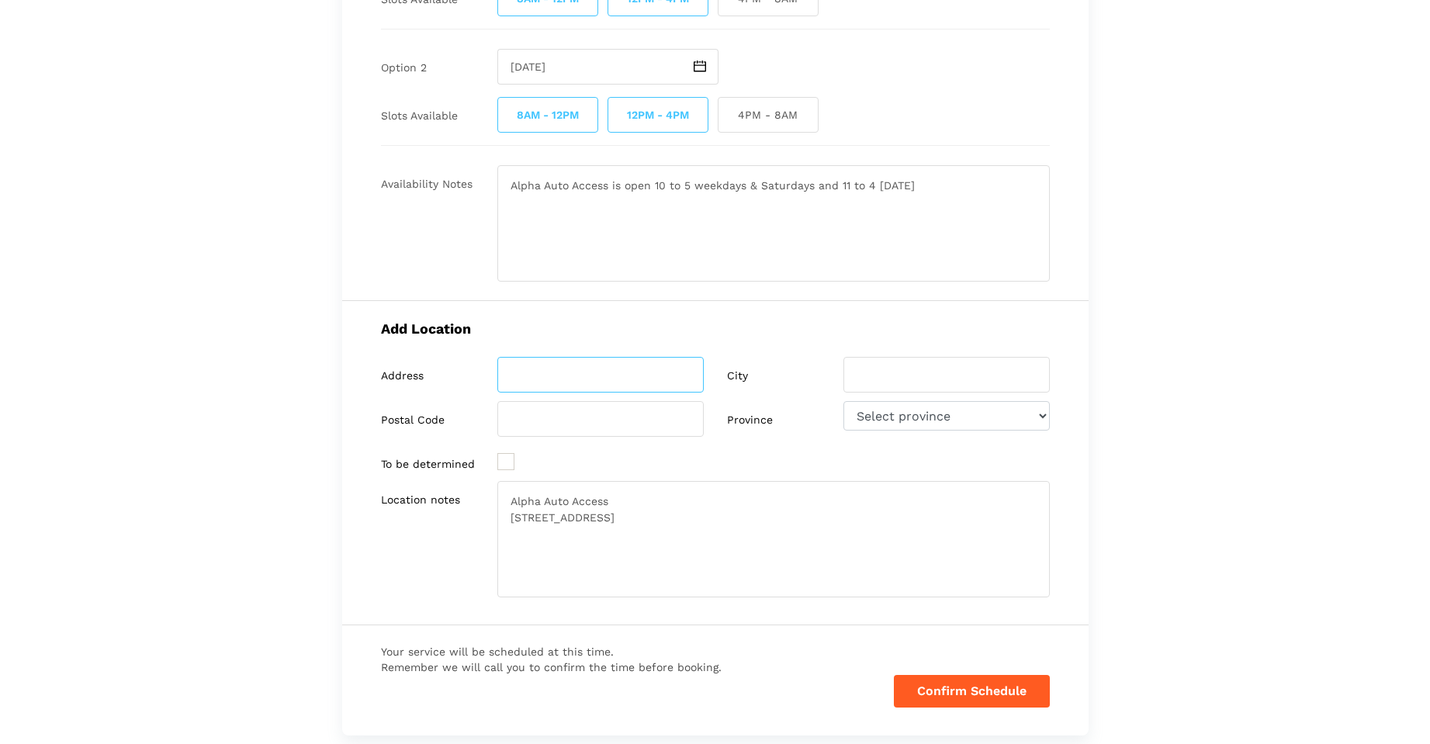
click at [539, 379] on input "search" at bounding box center [600, 375] width 206 height 36
paste input "[STREET_ADDRESS]"
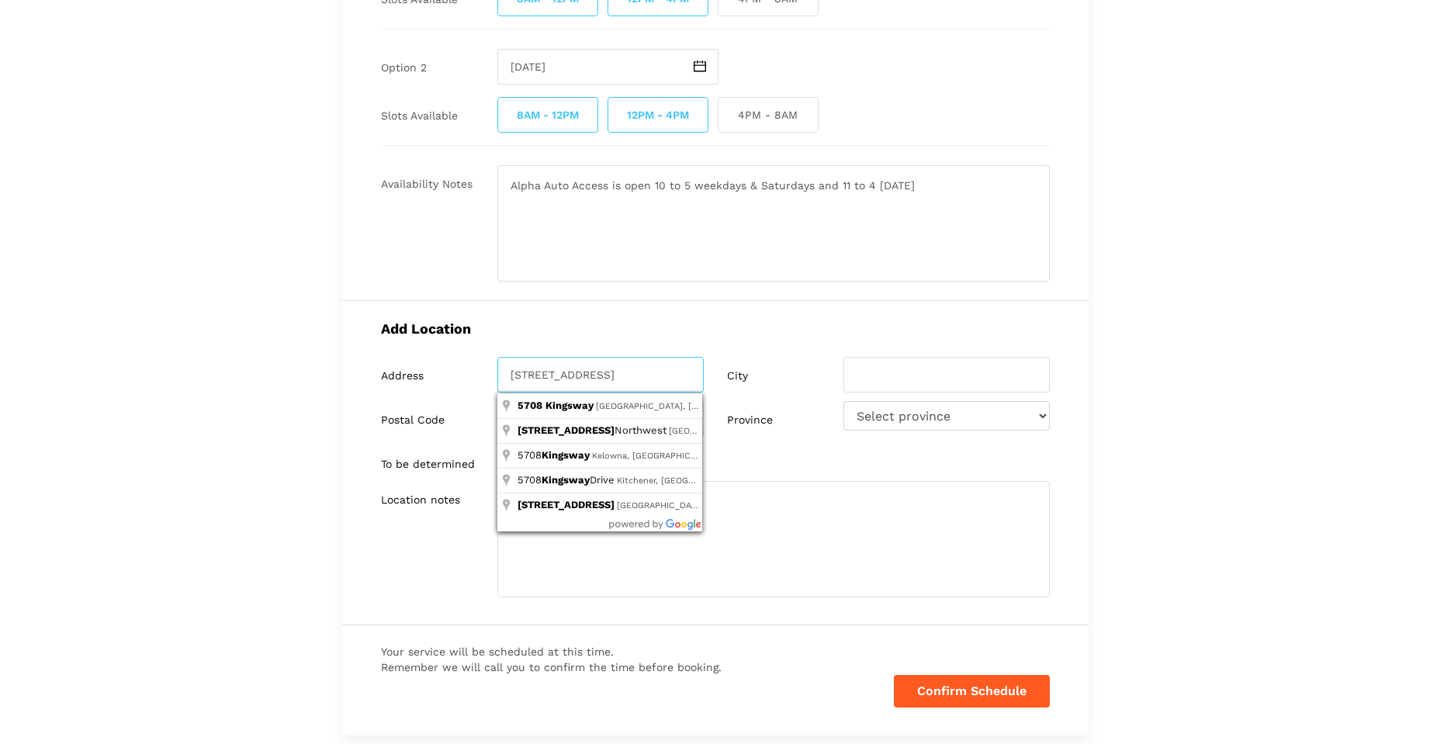
type input "[STREET_ADDRESS]"
click at [878, 371] on input "search" at bounding box center [947, 375] width 206 height 36
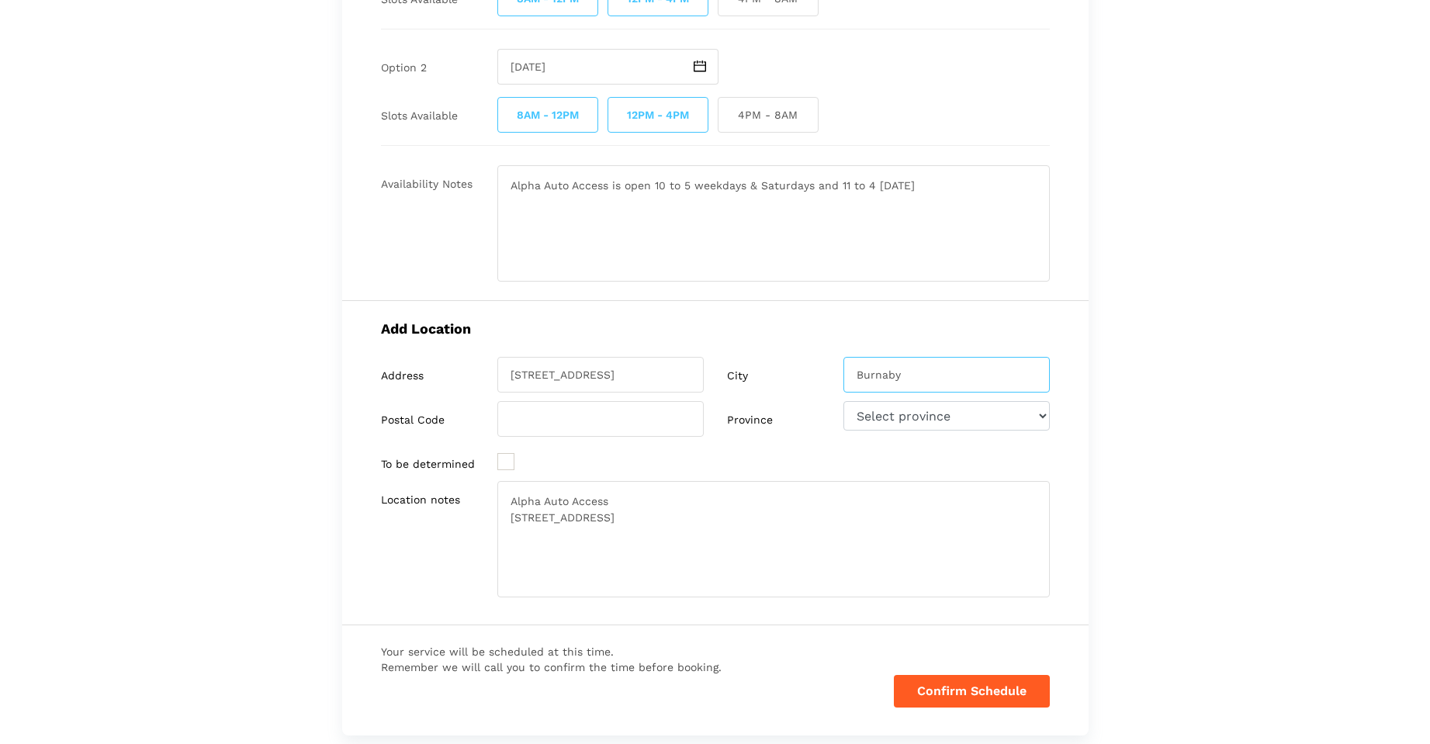
type input "Burnaby"
click at [682, 419] on input "search" at bounding box center [600, 419] width 206 height 36
type input "V5H 2G6"
click at [1040, 414] on select "Select province [GEOGRAPHIC_DATA] [GEOGRAPHIC_DATA] [GEOGRAPHIC_DATA] [US_STATE]" at bounding box center [947, 415] width 206 height 29
select select "BC"
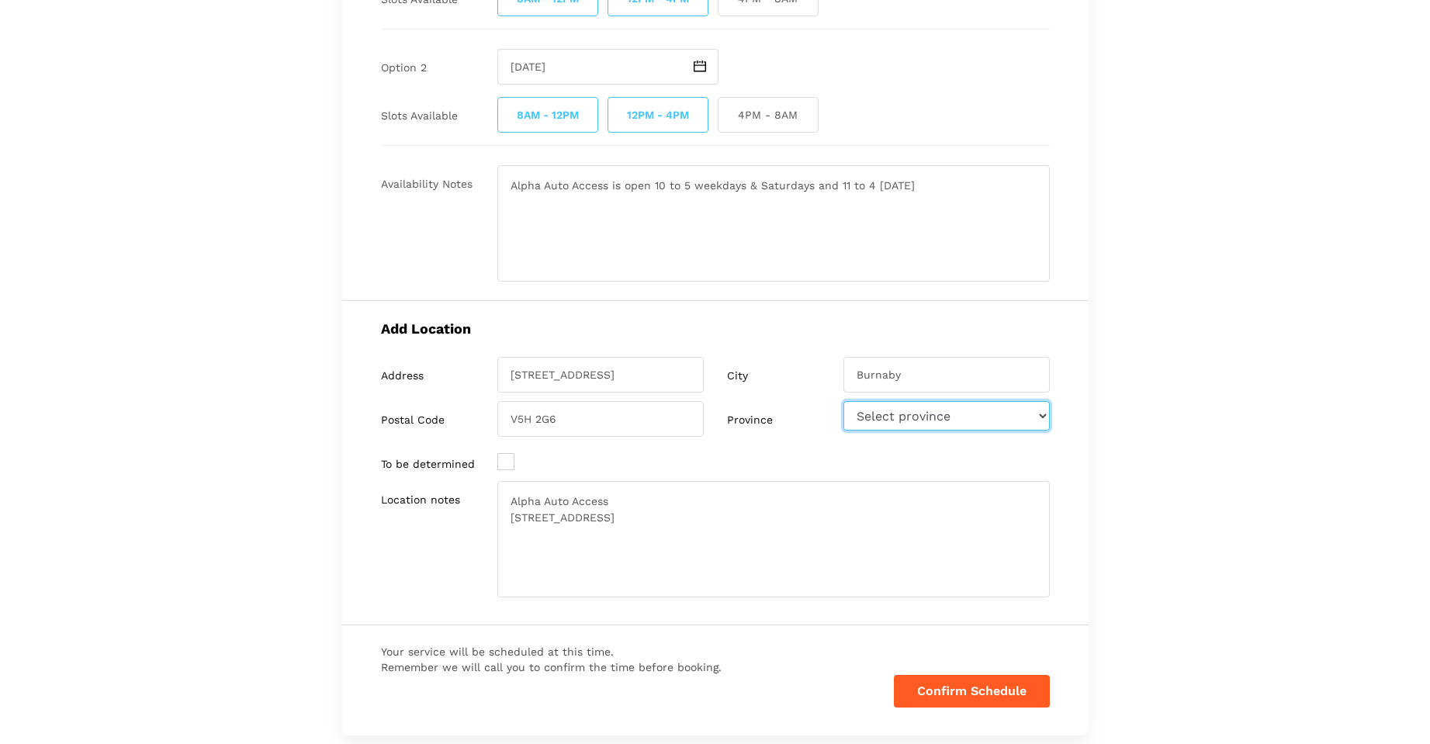
click at [844, 401] on select "Select province [GEOGRAPHIC_DATA] [GEOGRAPHIC_DATA] [GEOGRAPHIC_DATA] [US_STATE]" at bounding box center [947, 415] width 206 height 29
click at [767, 517] on textarea "Alpha Auto Access [STREET_ADDRESS]" at bounding box center [773, 539] width 553 height 116
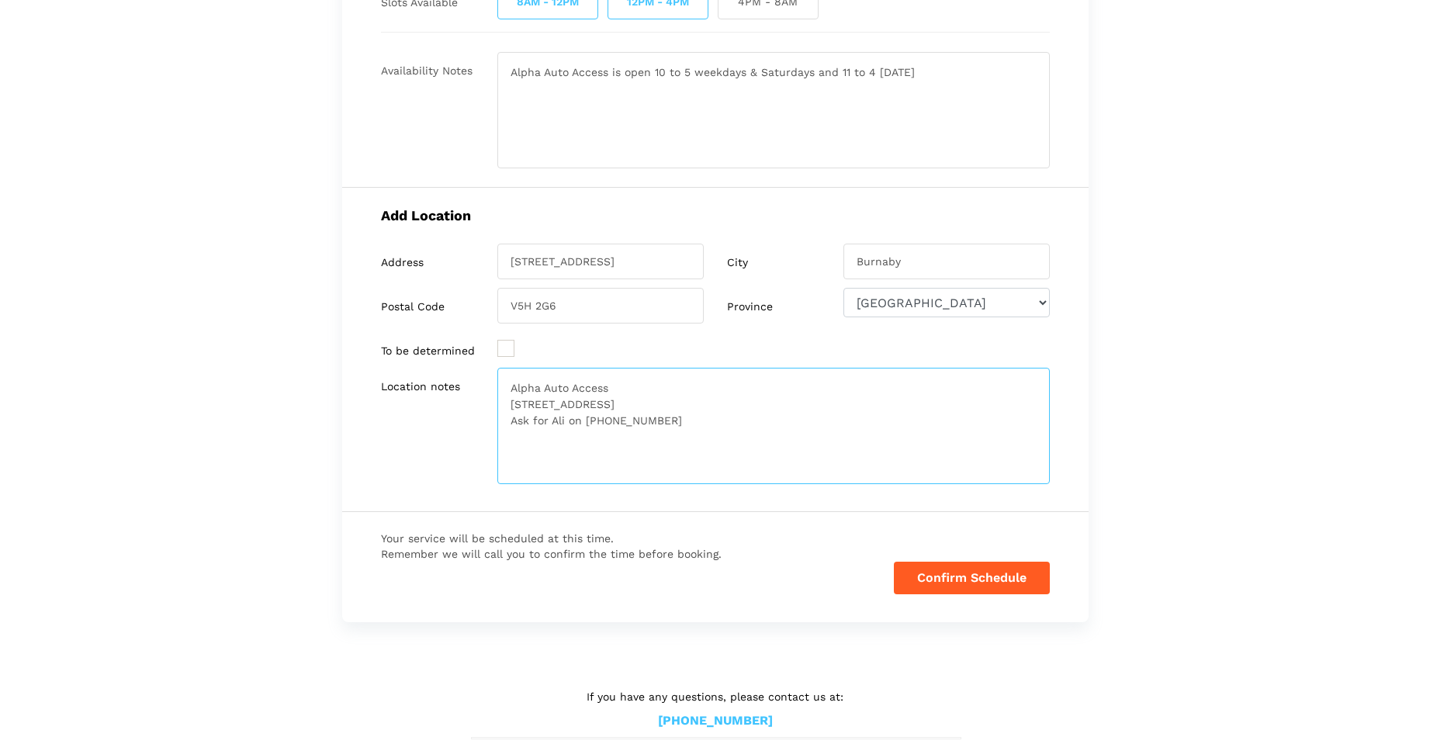
scroll to position [366, 0]
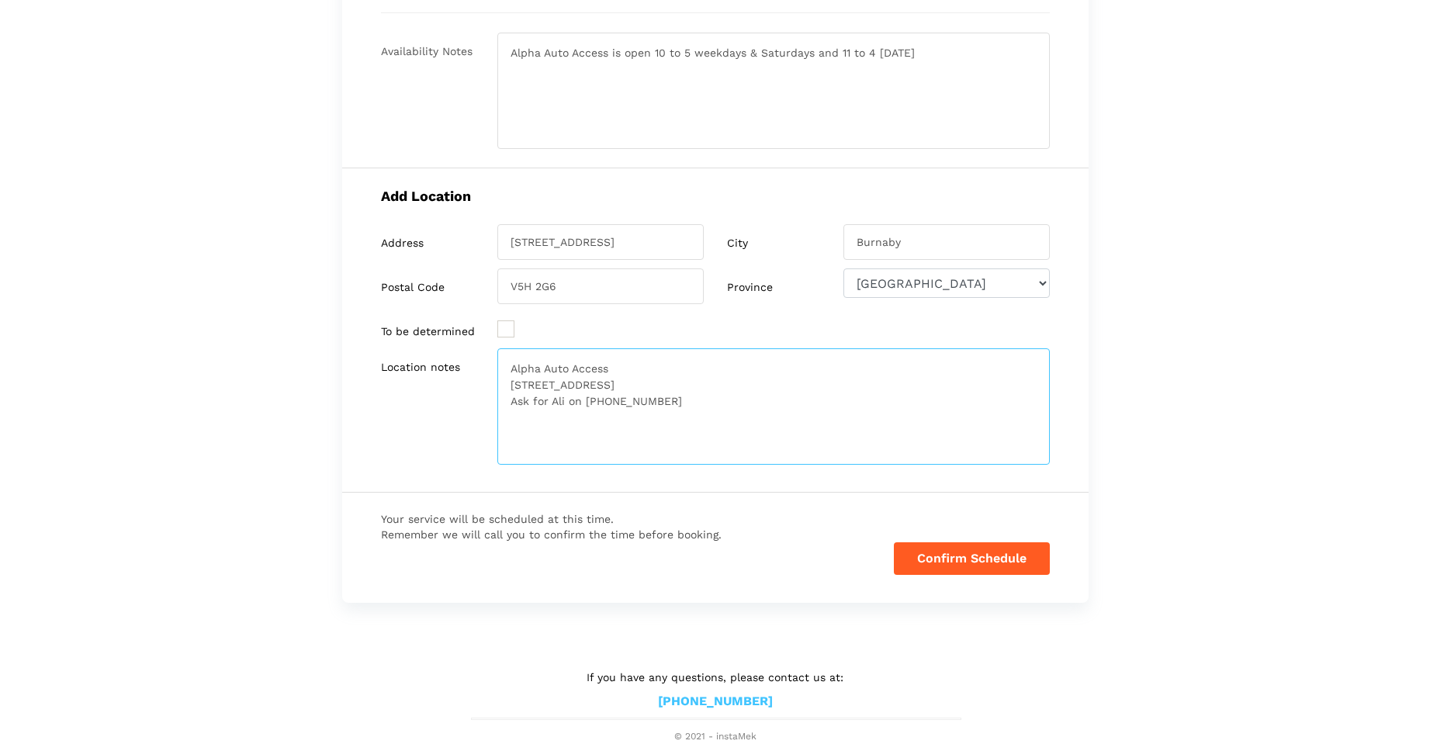
type textarea "Alpha Auto Access [STREET_ADDRESS] Ask for Ali on [PHONE_NUMBER]"
click at [944, 559] on button "Confirm Schedule" at bounding box center [972, 558] width 156 height 33
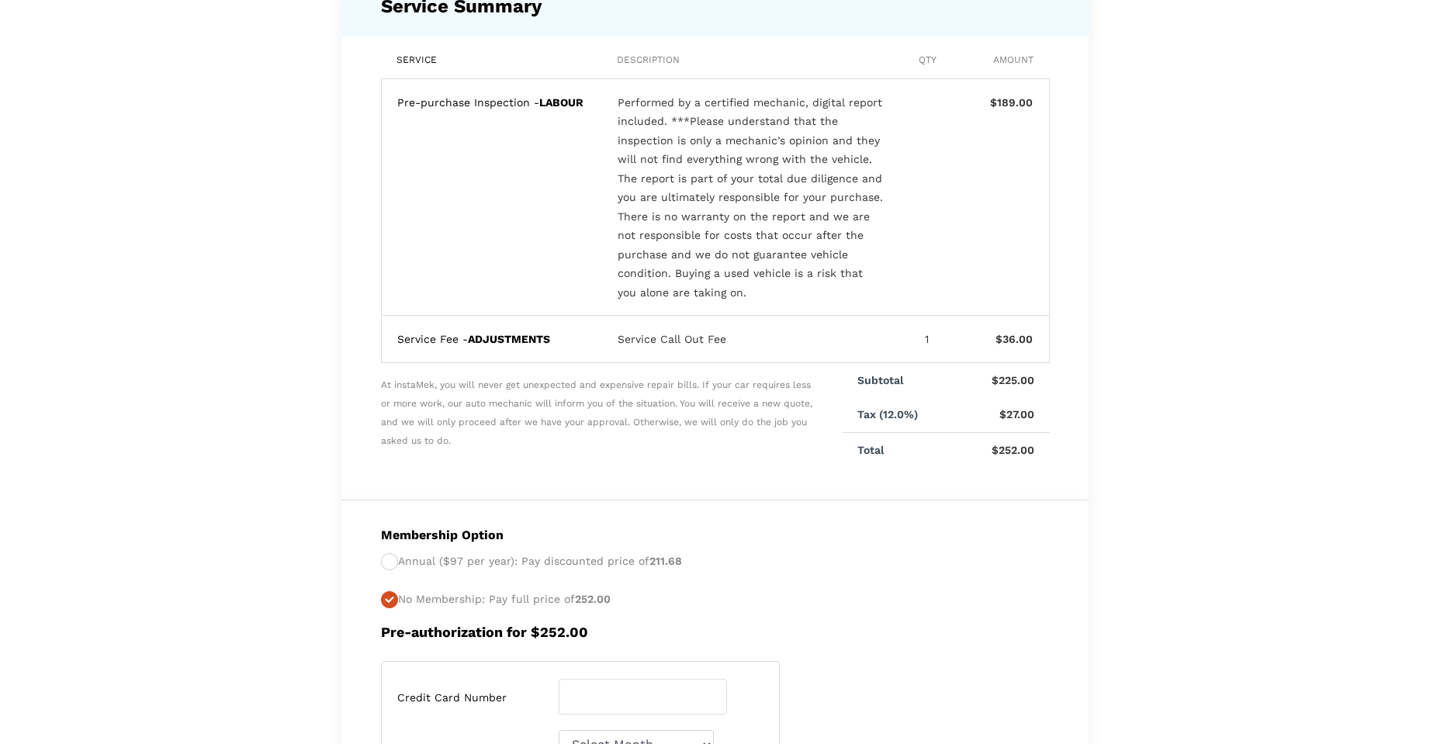
scroll to position [55, 0]
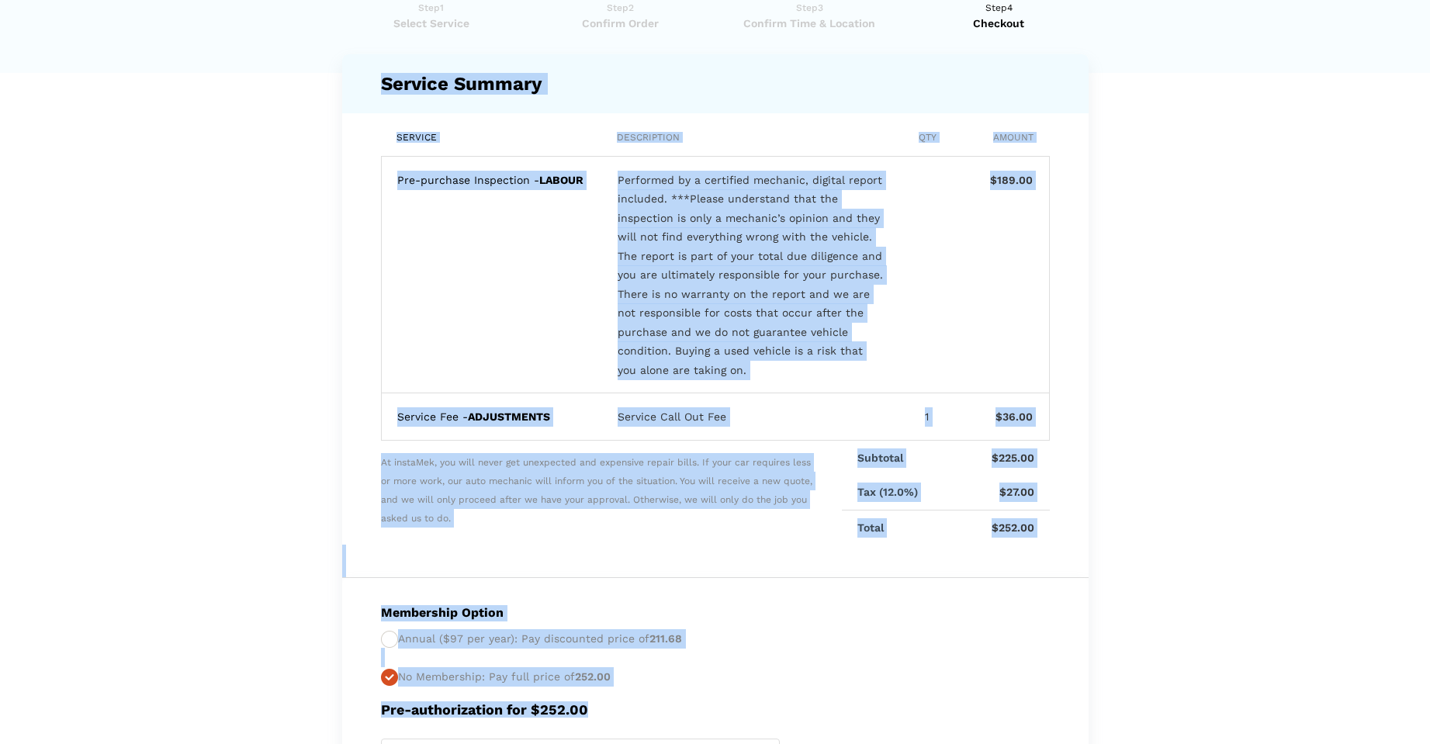
drag, startPoint x: 383, startPoint y: 81, endPoint x: 1012, endPoint y: 691, distance: 875.3
click at [1012, 691] on div "Service Summary Service Description Qty Amount Pre-purchase Inspection - LABOUR…" at bounding box center [715, 605] width 747 height 1103
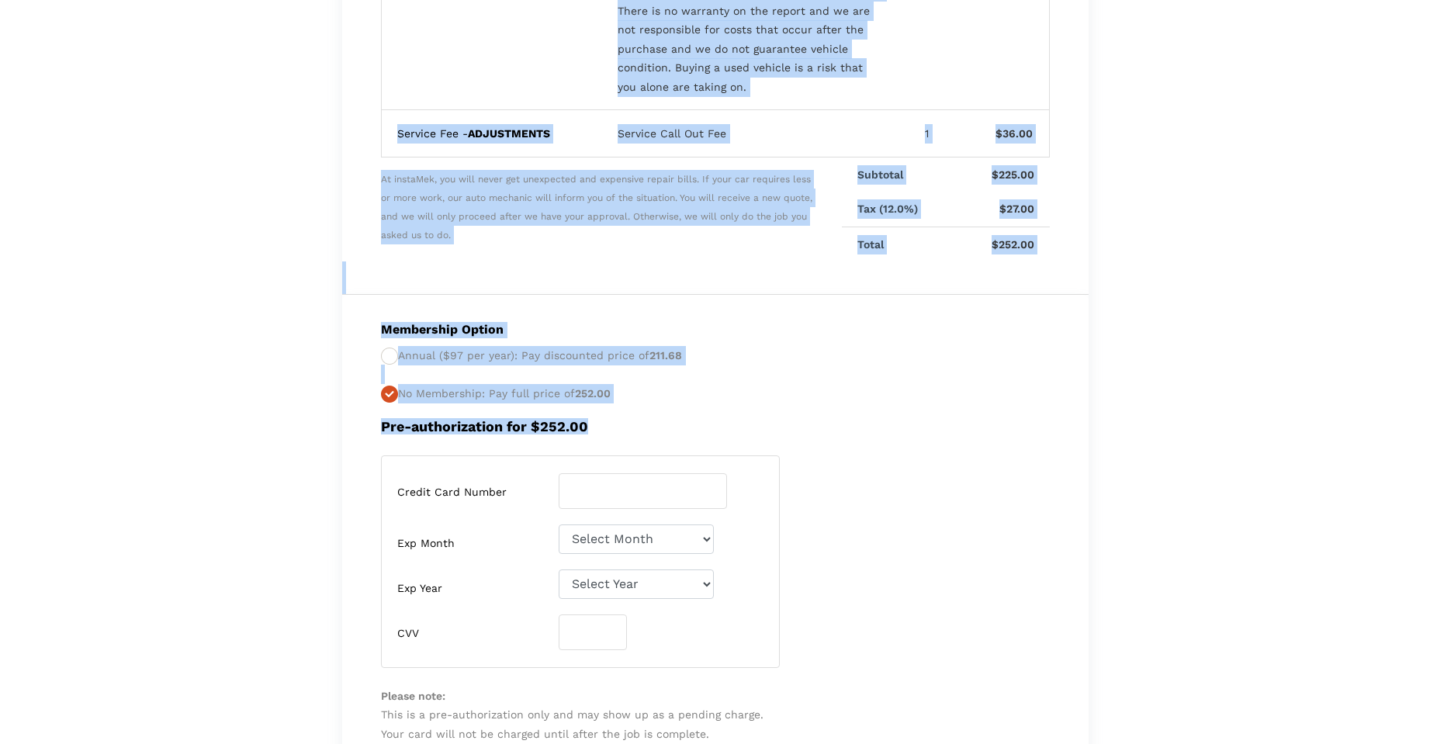
scroll to position [366, 0]
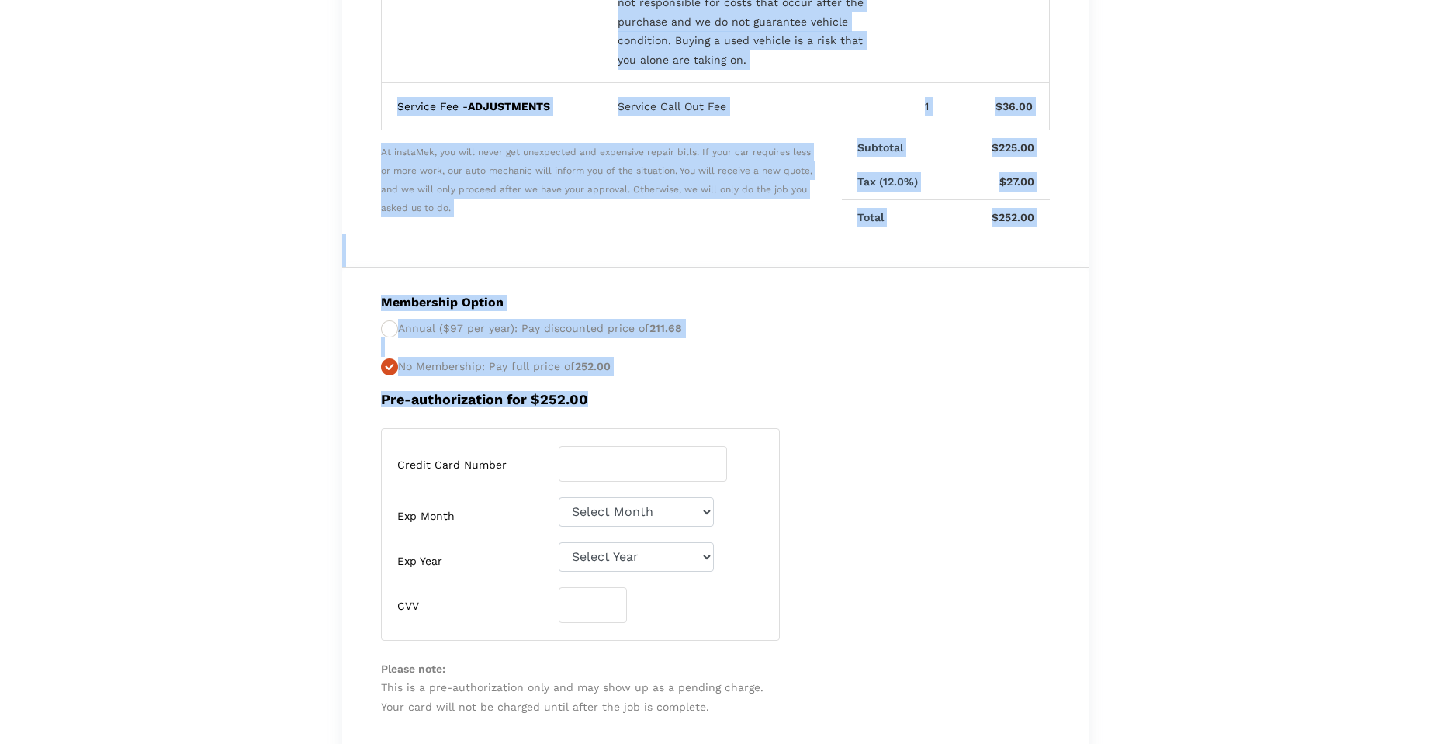
copy div "Loremip Dolorsi Ametcon Adipiscinge Sed Doeius Tem-incididu Utlaboreet - DOLORE…"
click at [1299, 334] on lik "Have you used instaMek service before? No, I am a new customer Yes, I am a retu…" at bounding box center [715, 330] width 1430 height 1313
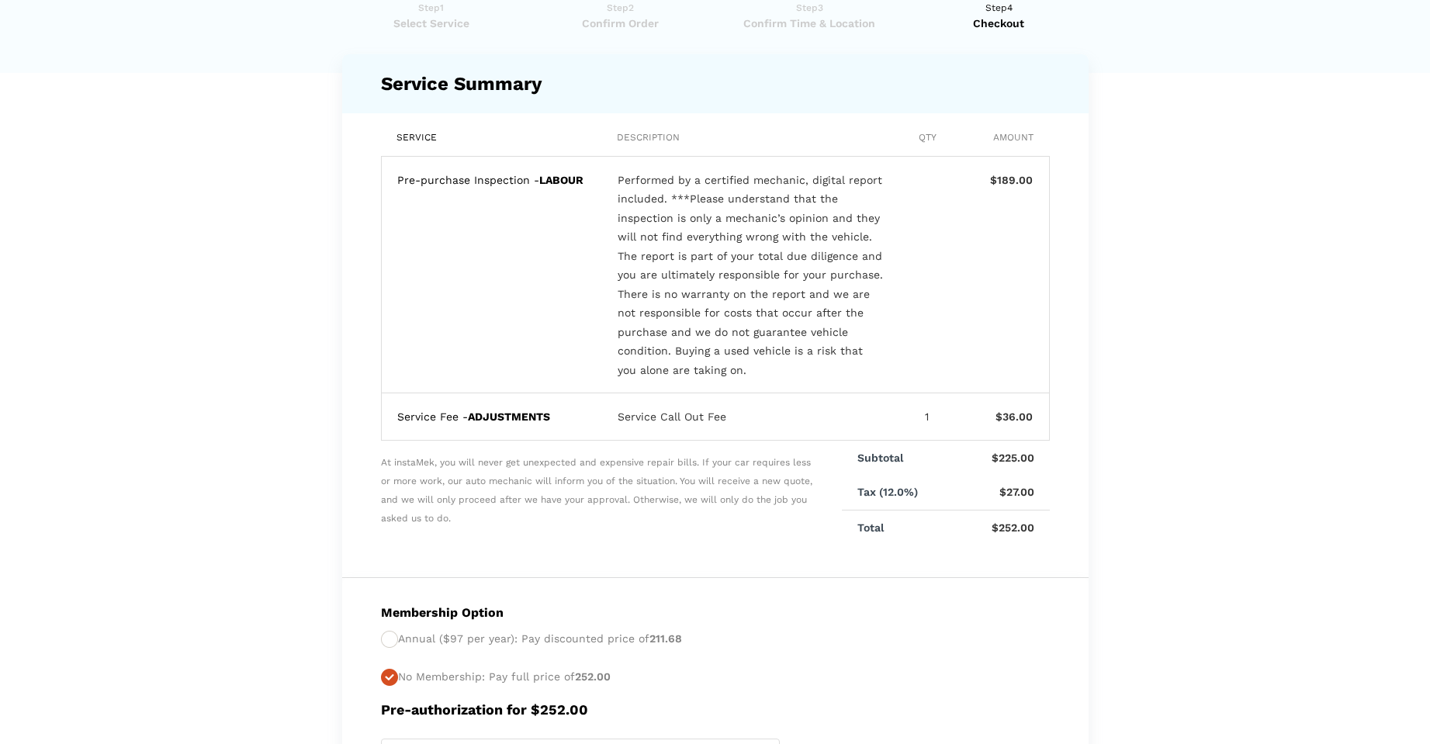
scroll to position [0, 0]
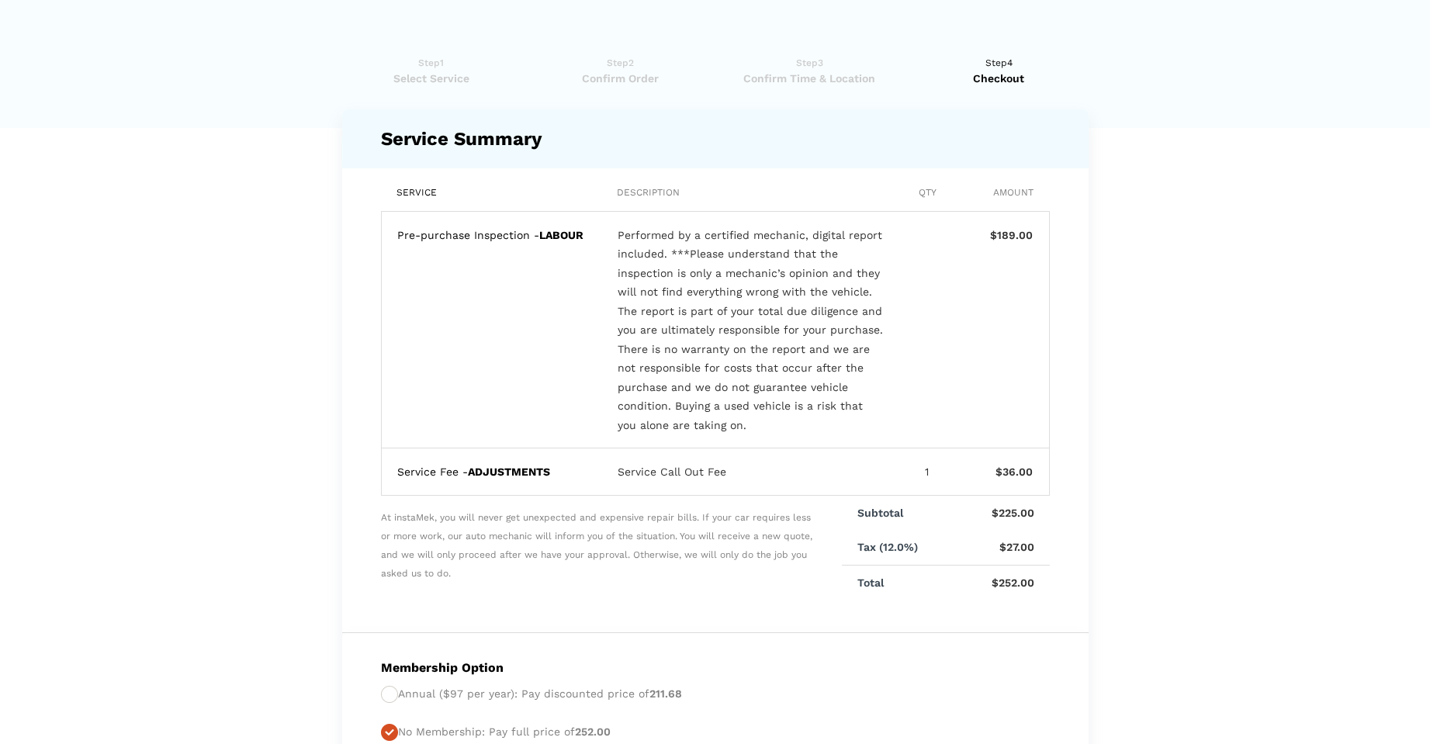
click at [1310, 621] on lik "Have you used instaMek service before? No, I am a new customer Yes, I am a retu…" at bounding box center [715, 696] width 1430 height 1313
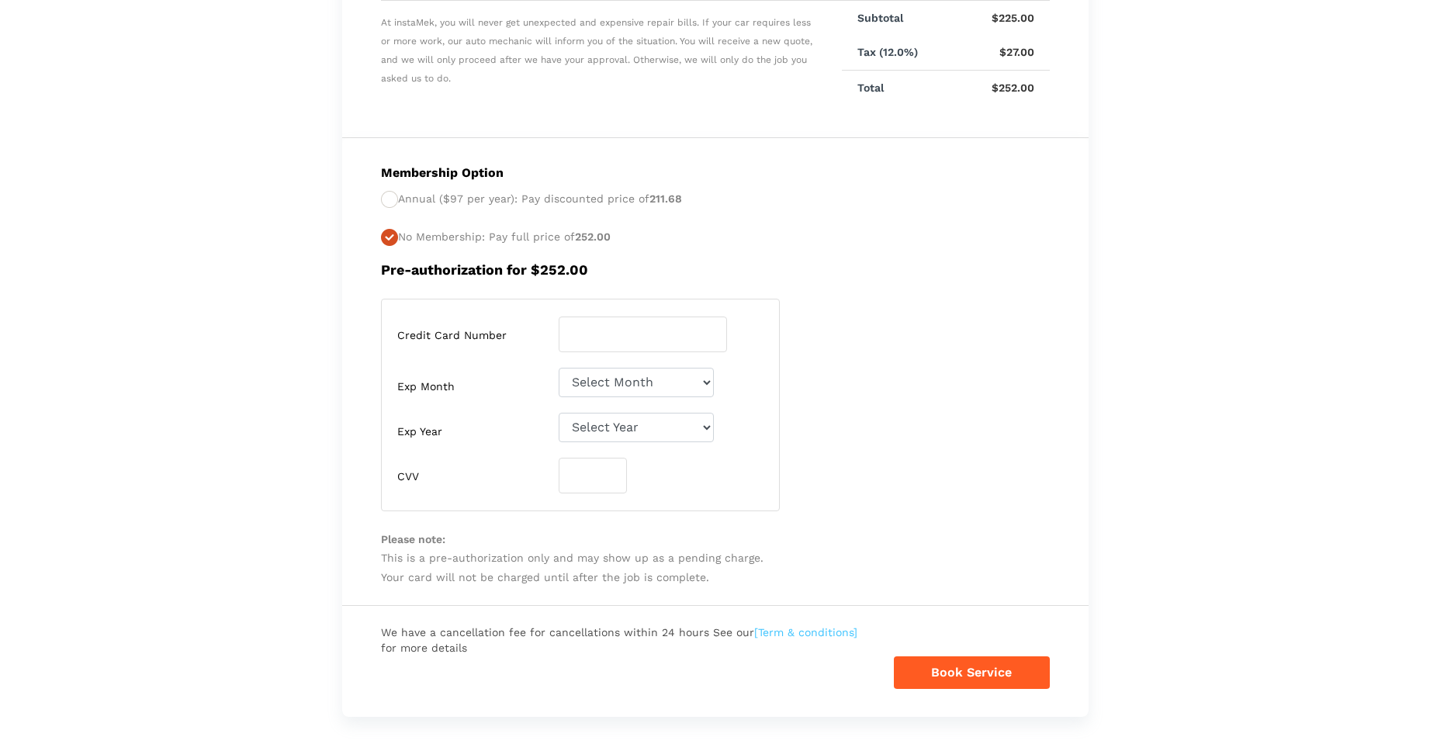
scroll to position [531, 0]
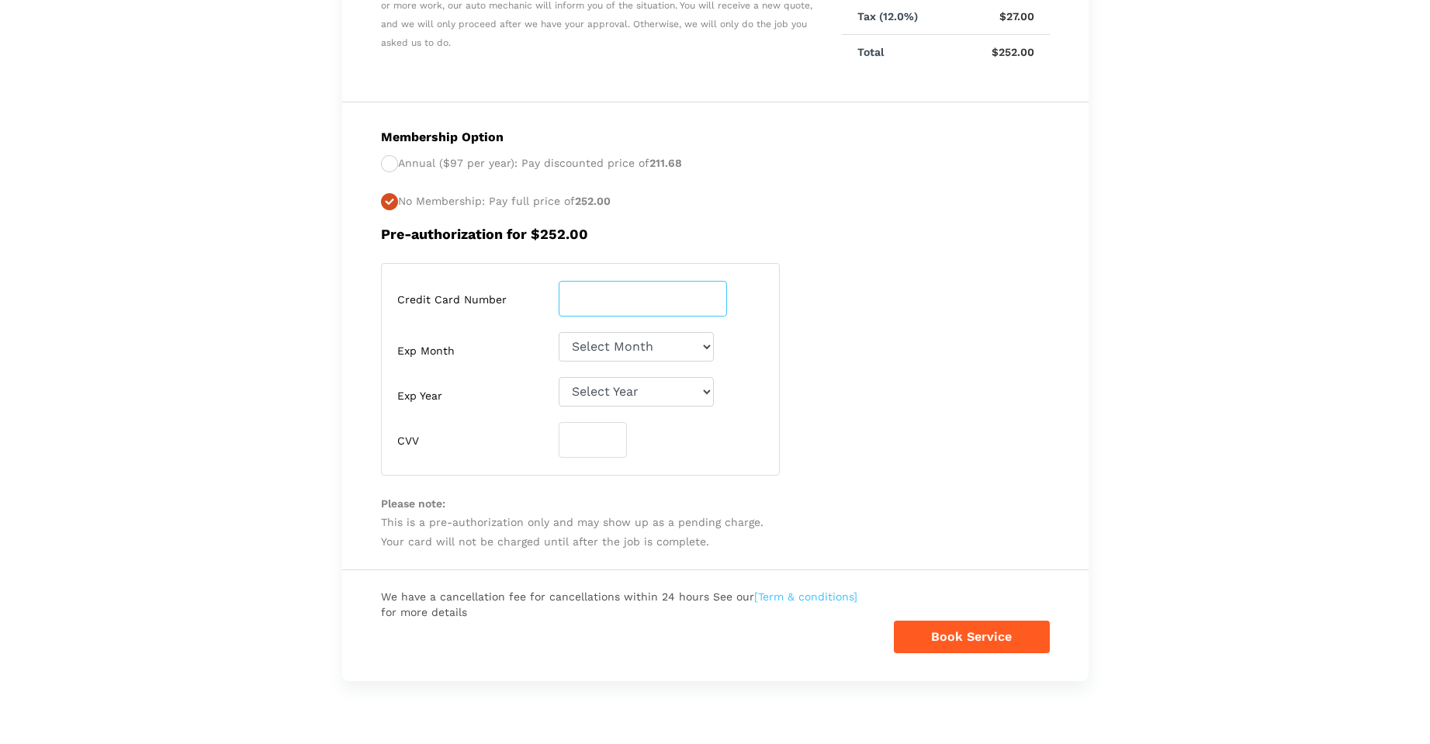
click at [624, 300] on input "number" at bounding box center [643, 299] width 168 height 36
type input "[CREDIT_CARD_NUMBER]"
select select "08"
select select "2027"
click at [703, 346] on select "Select Month [DATE]-[DATE]-[DATE]-[DATE]-[DATE]-[DATE]-[DATE]-[DATE]-[DATE]-[DA…" at bounding box center [636, 346] width 155 height 29
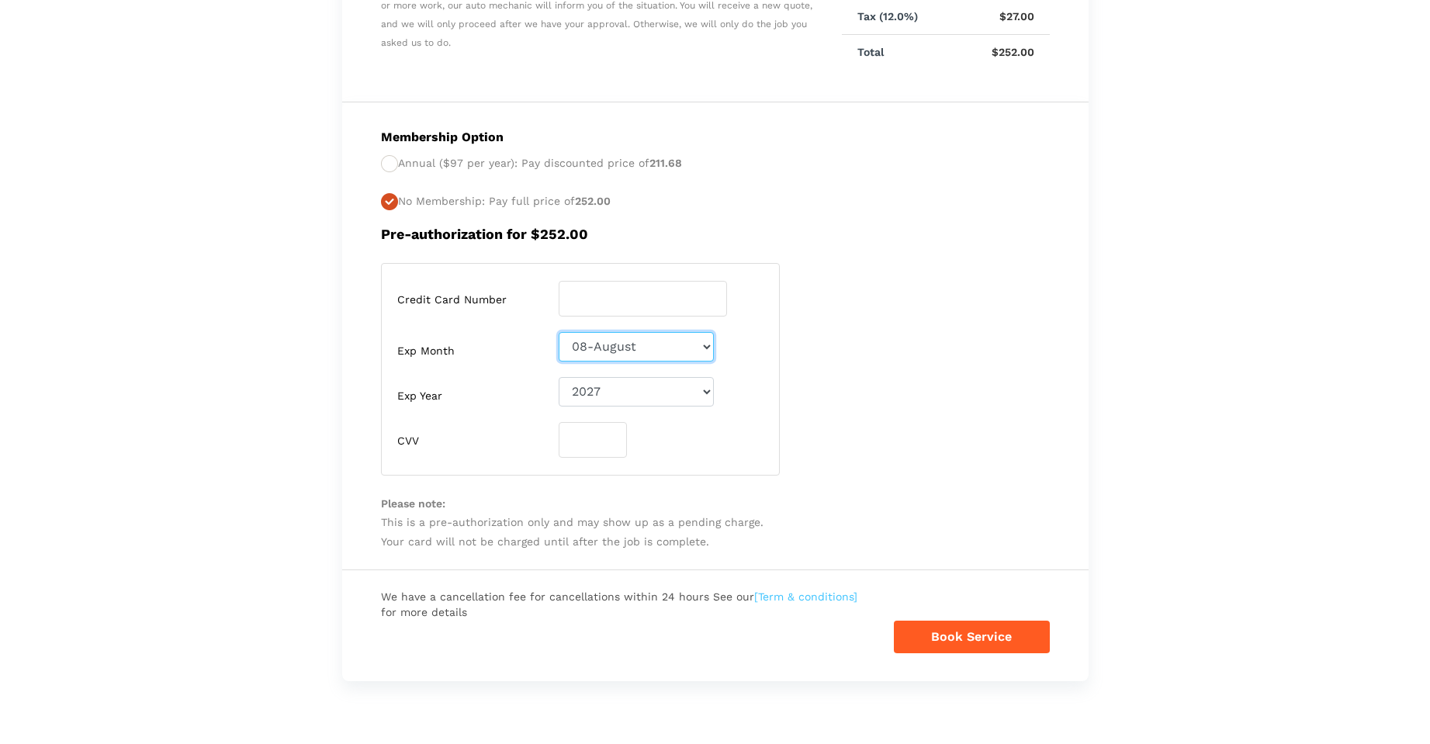
click at [559, 332] on select "Select Month [DATE]-[DATE]-[DATE]-[DATE]-[DATE]-[DATE]-[DATE]-[DATE]-[DATE]-[DA…" at bounding box center [636, 346] width 155 height 29
click at [562, 441] on input "number" at bounding box center [593, 440] width 68 height 36
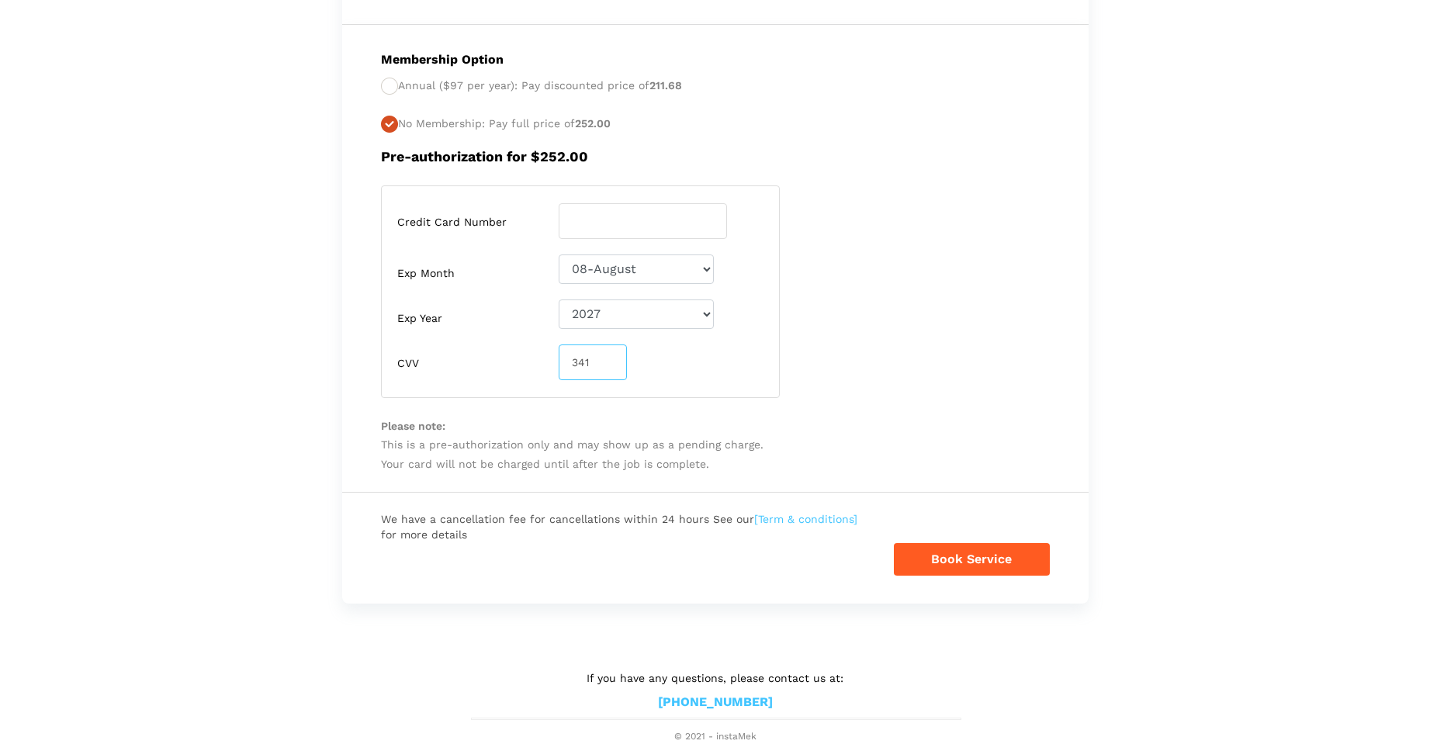
type input "341"
click at [938, 556] on button "Book Service" at bounding box center [972, 559] width 156 height 33
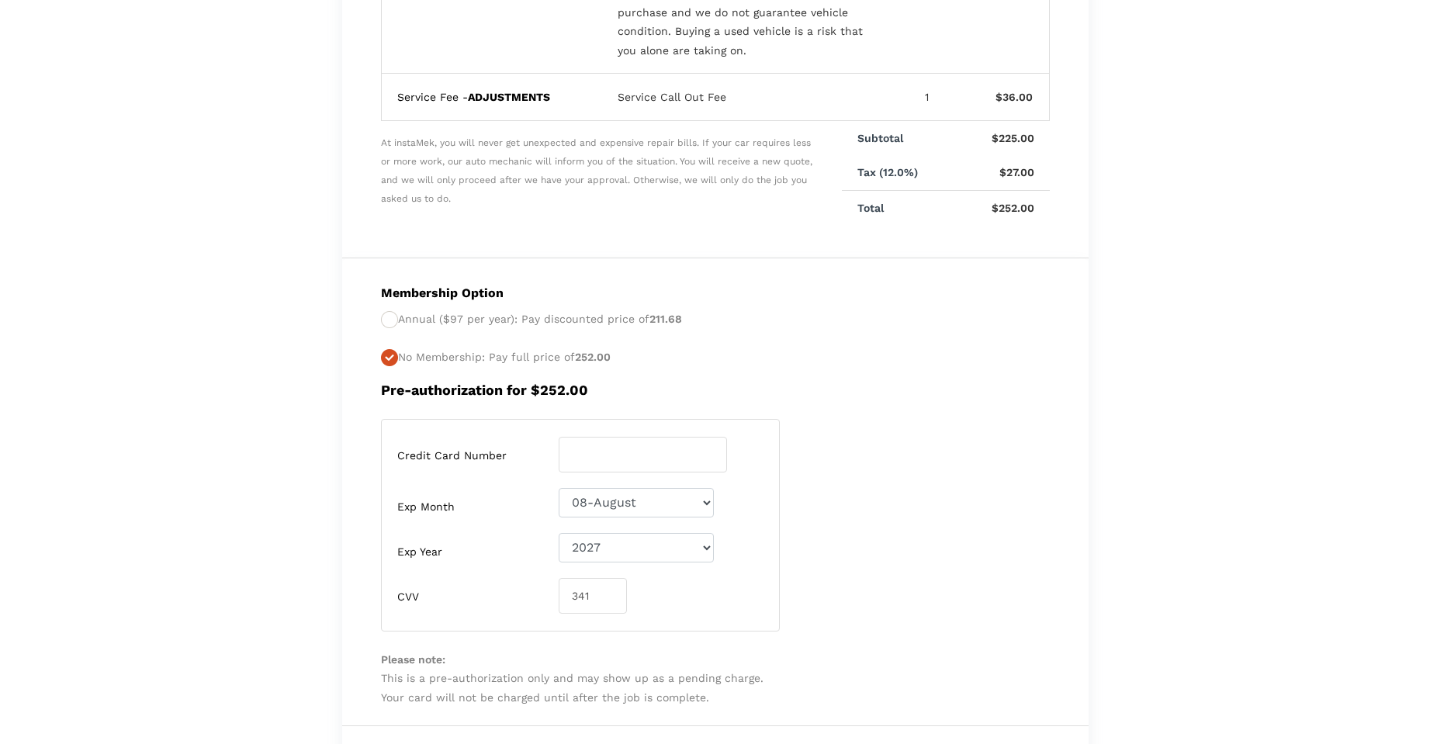
scroll to position [376, 0]
click at [964, 490] on div "Credit Card Number [CREDIT_CARD_NUMBER] Exp Month Select Month [DATE]-[DATE]-Ma…" at bounding box center [715, 524] width 692 height 213
click at [685, 450] on input "[CREDIT_CARD_NUMBER]" at bounding box center [643, 454] width 168 height 36
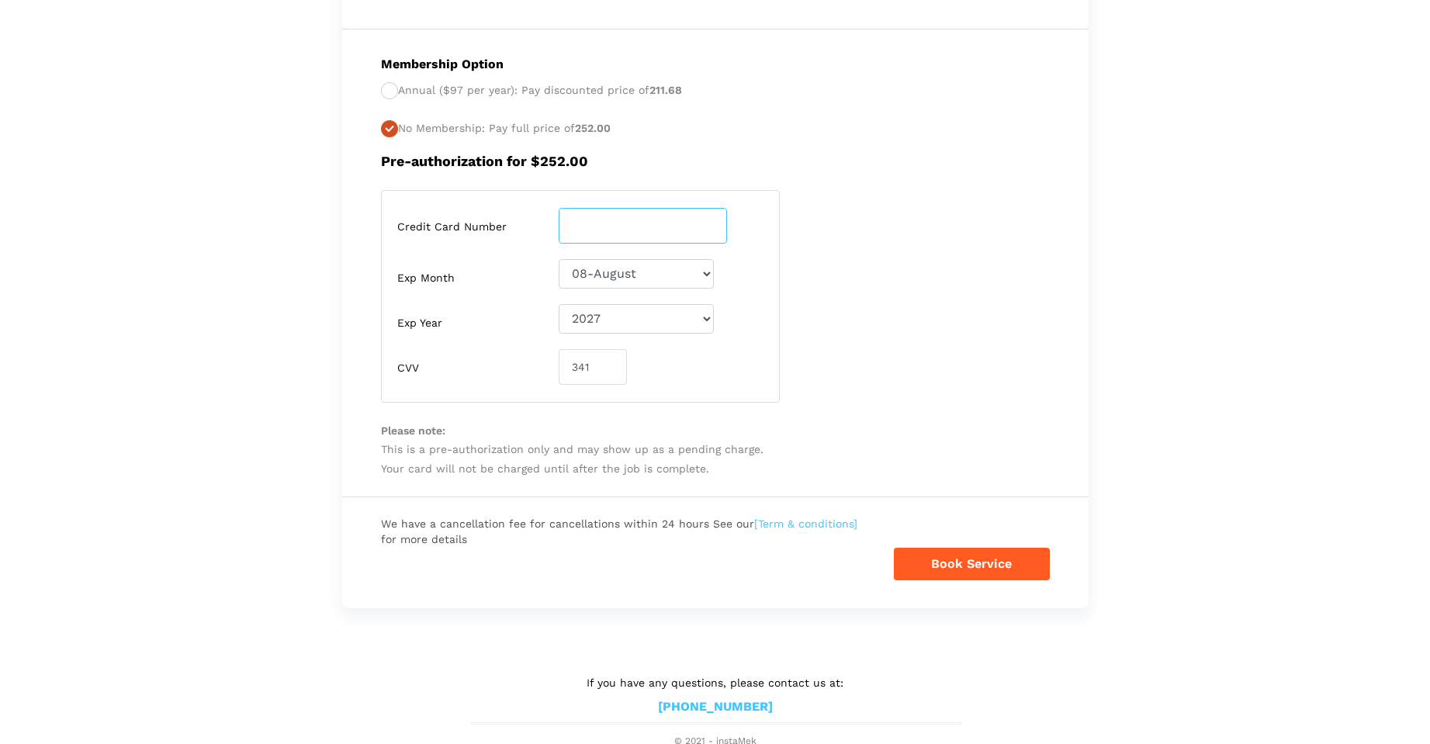
scroll to position [608, 0]
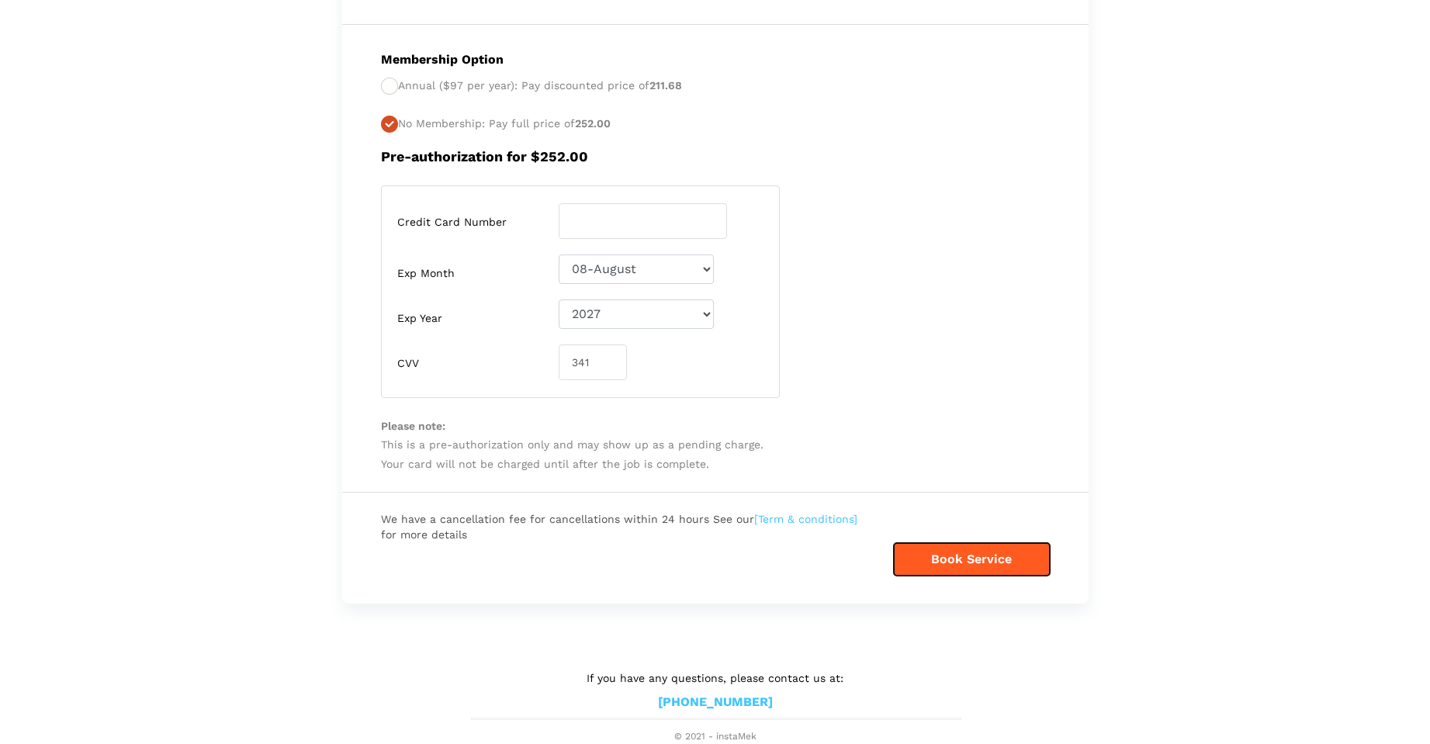
click at [951, 555] on button "Book Service" at bounding box center [972, 559] width 156 height 33
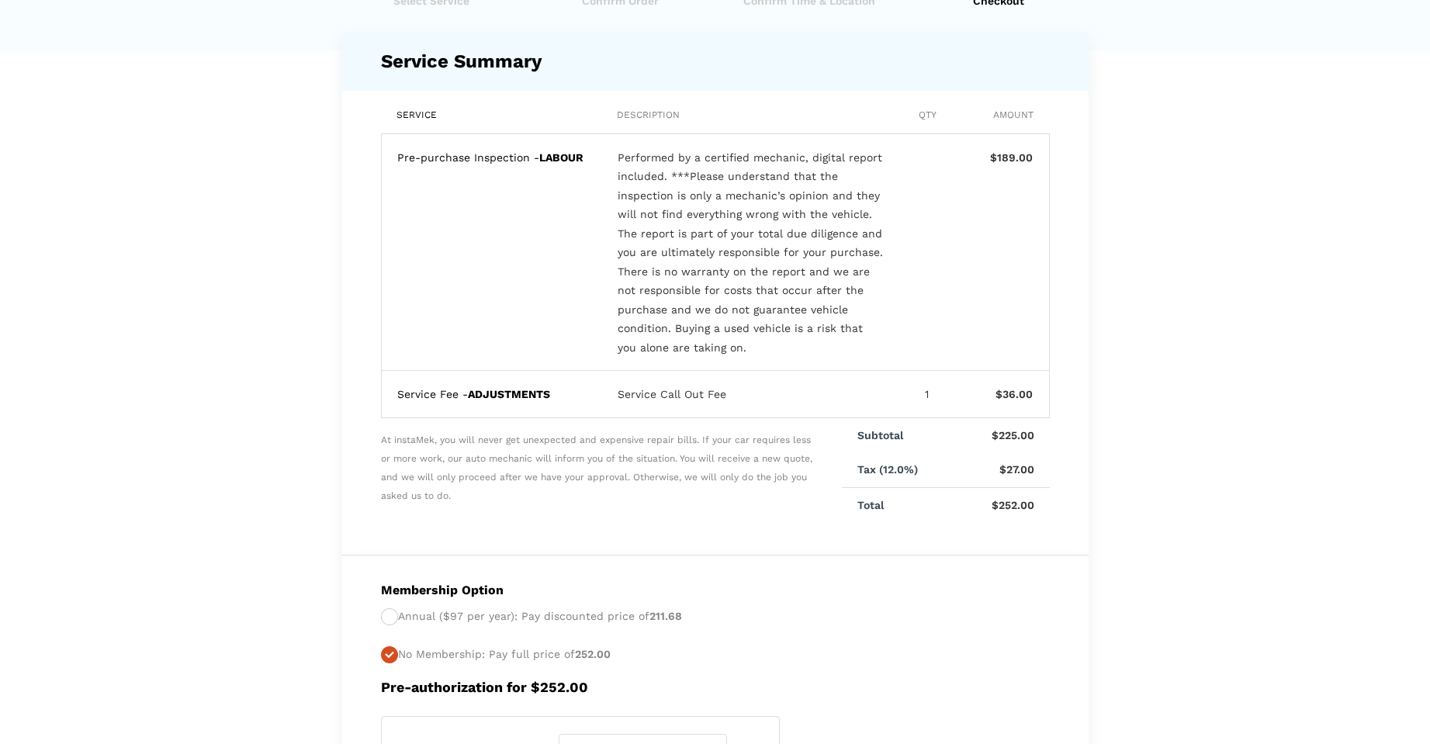
scroll to position [155, 0]
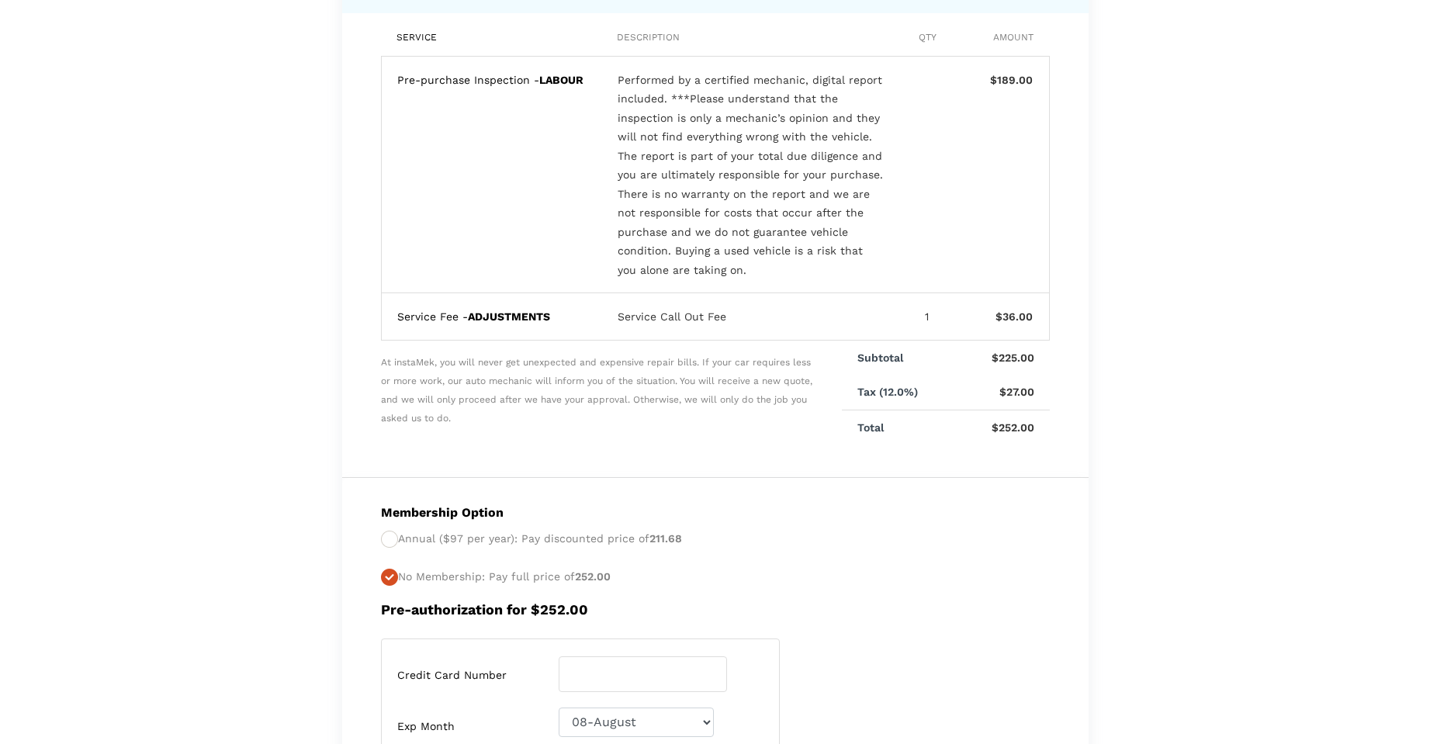
click at [1316, 549] on lik "Have you used instaMek service before? No, I am a new customer Yes, I am a retu…" at bounding box center [715, 540] width 1430 height 1313
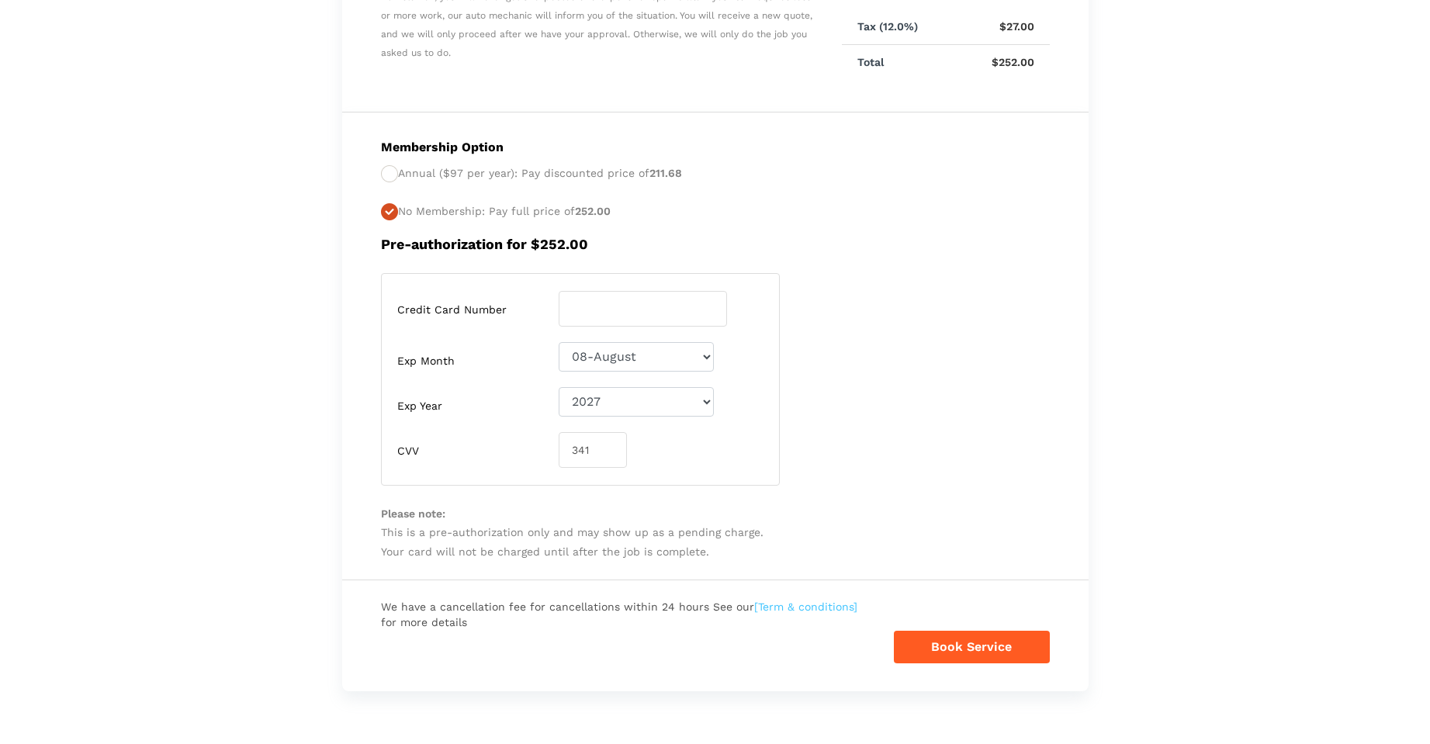
scroll to position [608, 0]
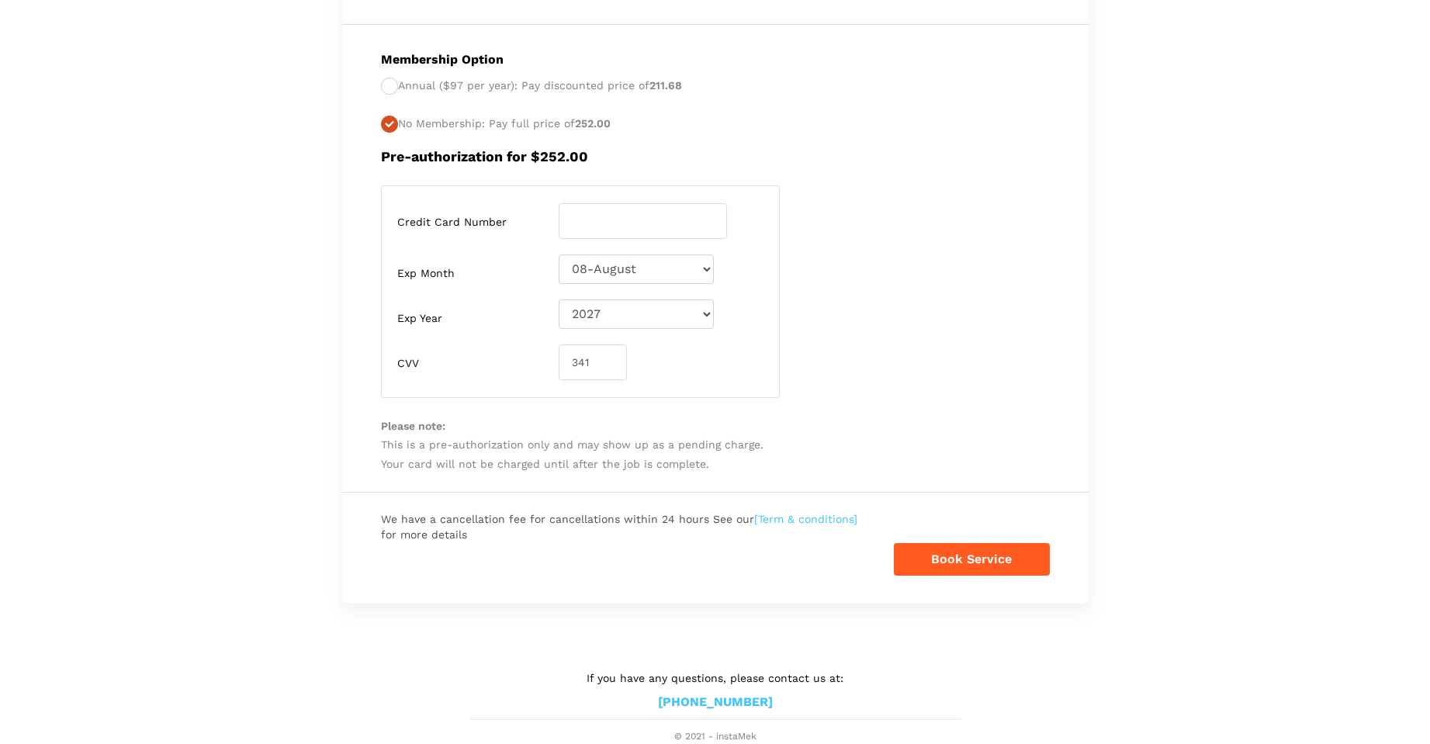
drag, startPoint x: 487, startPoint y: 540, endPoint x: 383, endPoint y: 433, distance: 149.3
click at [383, 433] on form "Membership Option Annual ($97 per year): Pay discounted price of 211.68 No Memb…" at bounding box center [715, 314] width 747 height 579
copy form "Please note: This is a pre-authorization only and may show up as a pending char…"
click at [1003, 185] on div "Credit Card Number [CREDIT_CARD_NUMBER] Exp Month Select Month [DATE]-[DATE]-Ma…" at bounding box center [715, 291] width 692 height 213
click at [960, 556] on button "Book Service" at bounding box center [972, 559] width 156 height 33
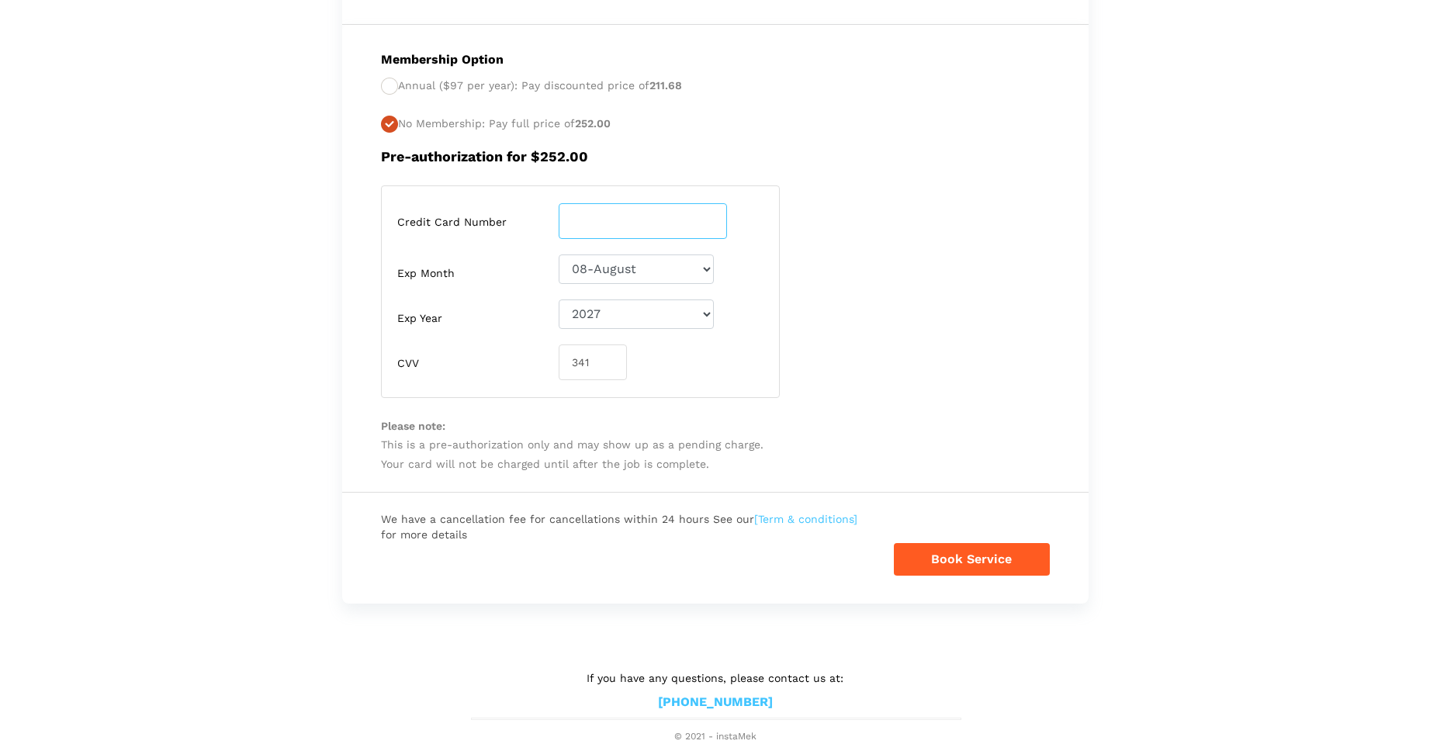
click at [684, 224] on input "[CREDIT_CARD_NUMBER]" at bounding box center [643, 221] width 168 height 36
type input "[CREDIT_CARD_NUMBER]"
click at [934, 560] on button "Book Service" at bounding box center [972, 559] width 156 height 33
